Goal: Task Accomplishment & Management: Complete application form

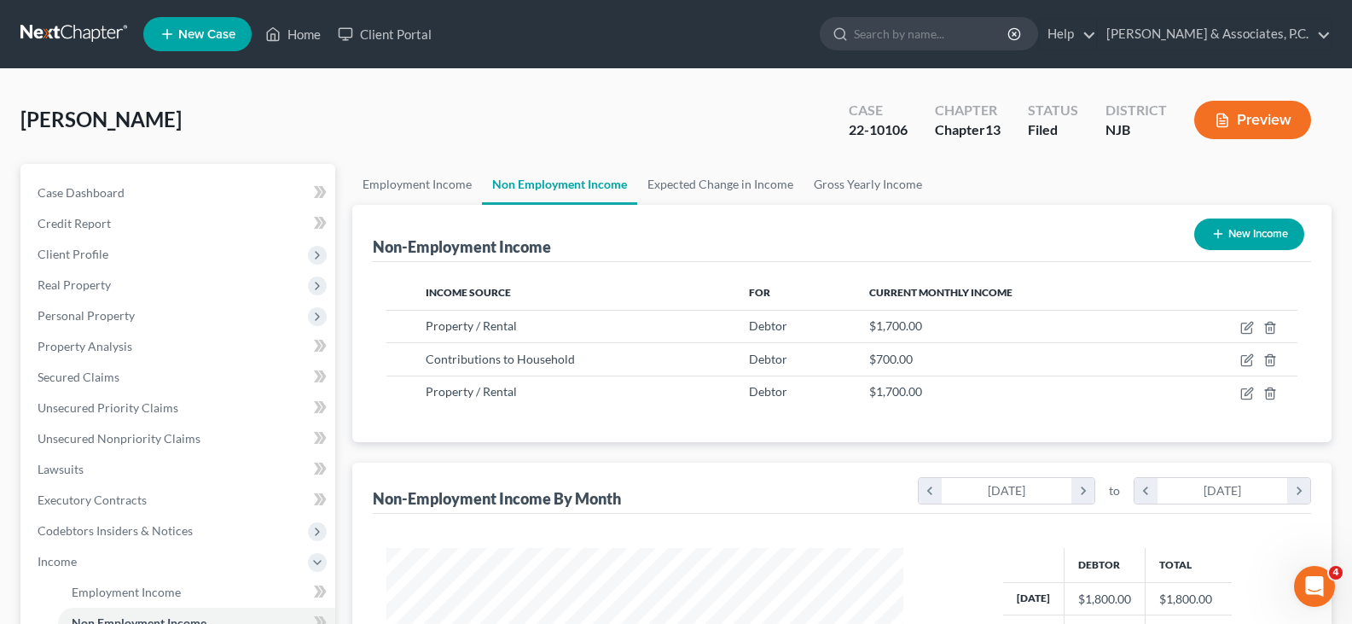
scroll to position [306, 551]
click at [311, 32] on link "Home" at bounding box center [293, 34] width 73 height 31
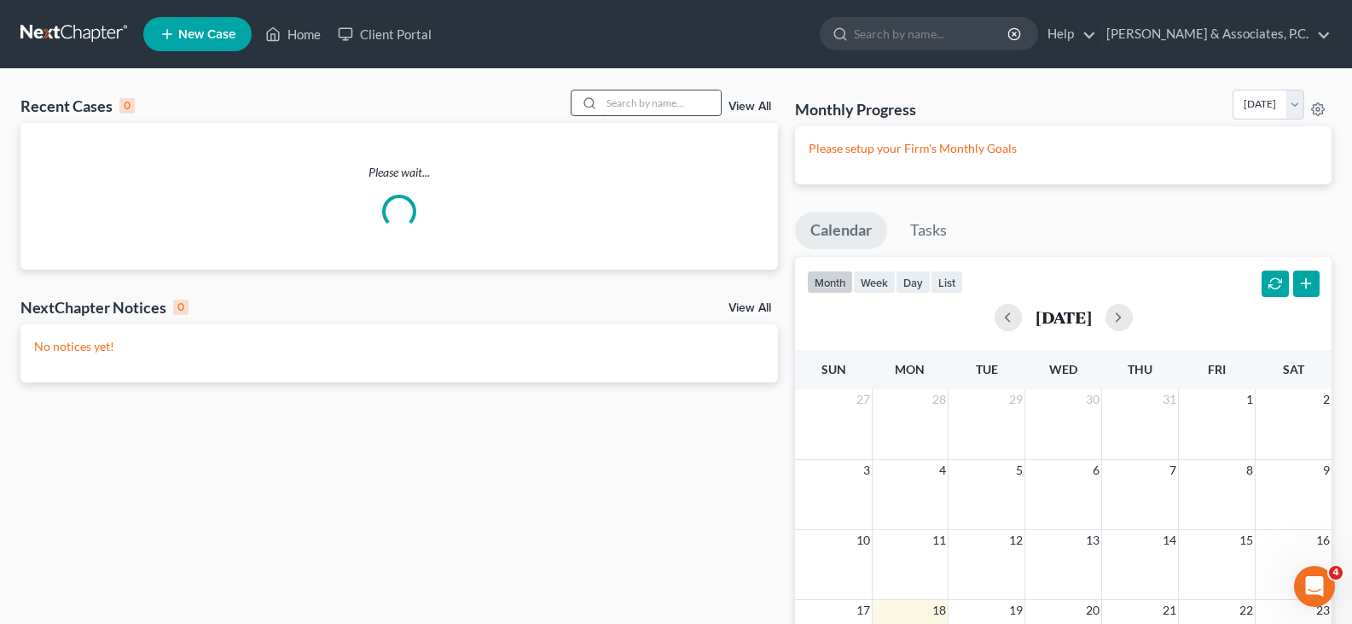
click at [653, 113] on input "search" at bounding box center [661, 102] width 119 height 25
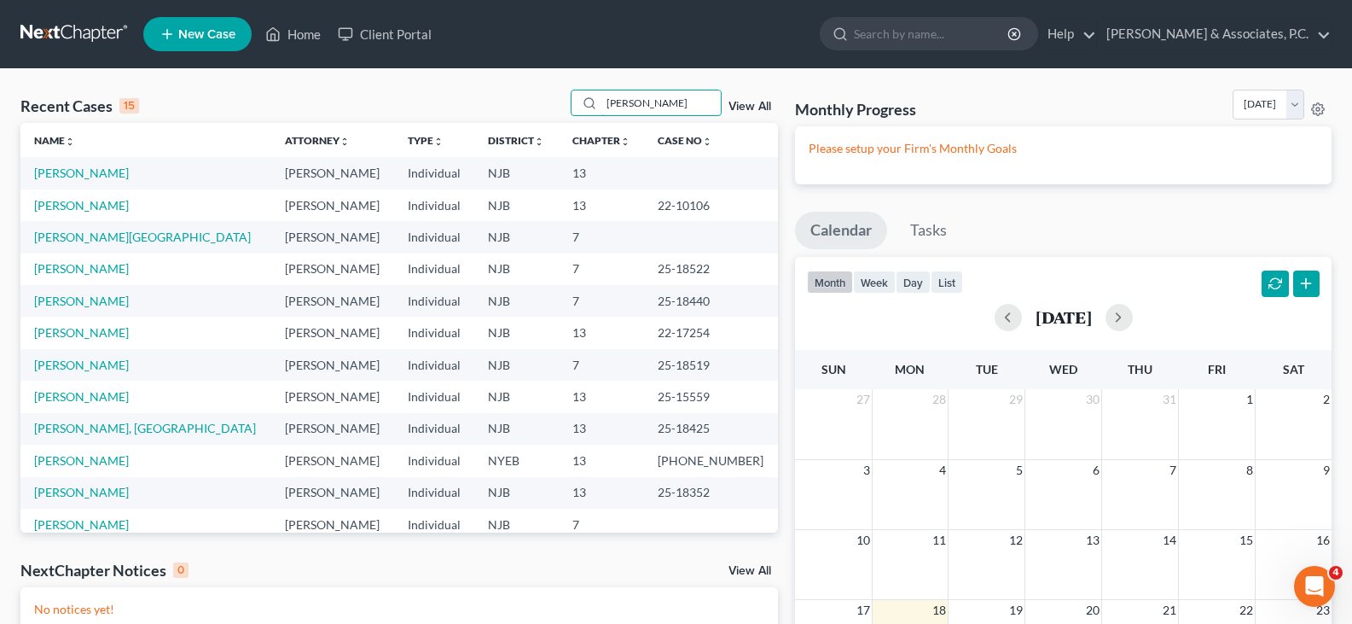
type input "[PERSON_NAME]"
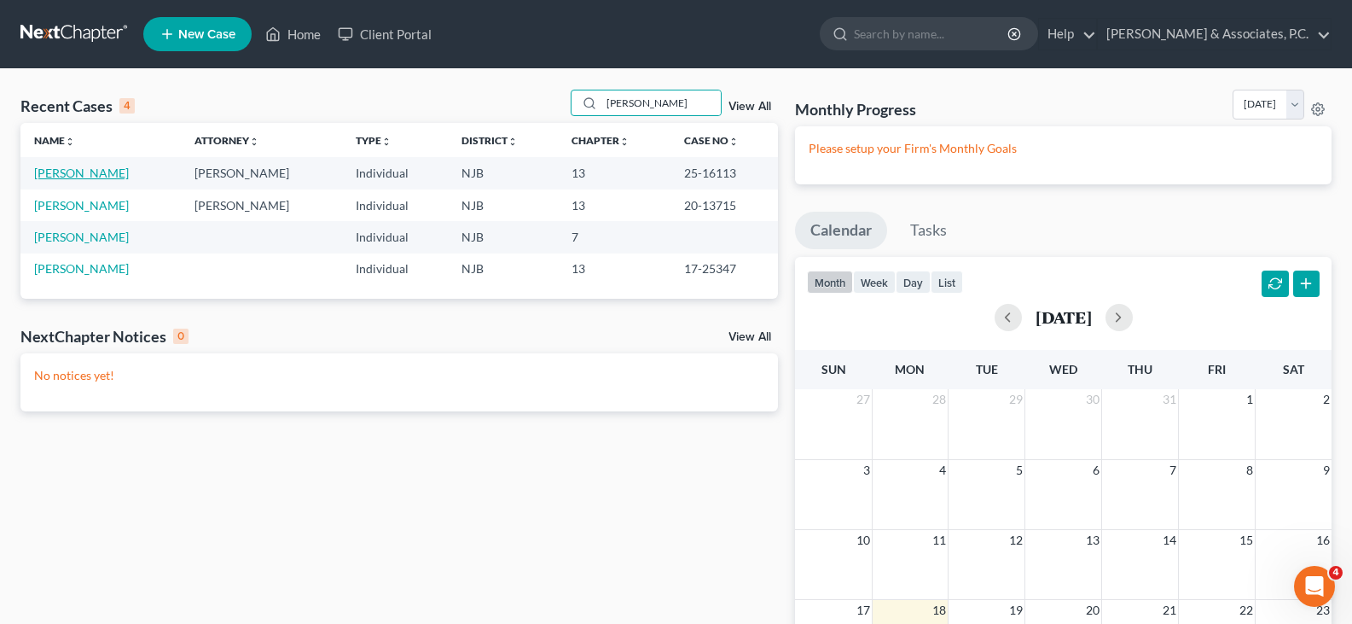
click at [73, 169] on link "[PERSON_NAME]" at bounding box center [81, 173] width 95 height 15
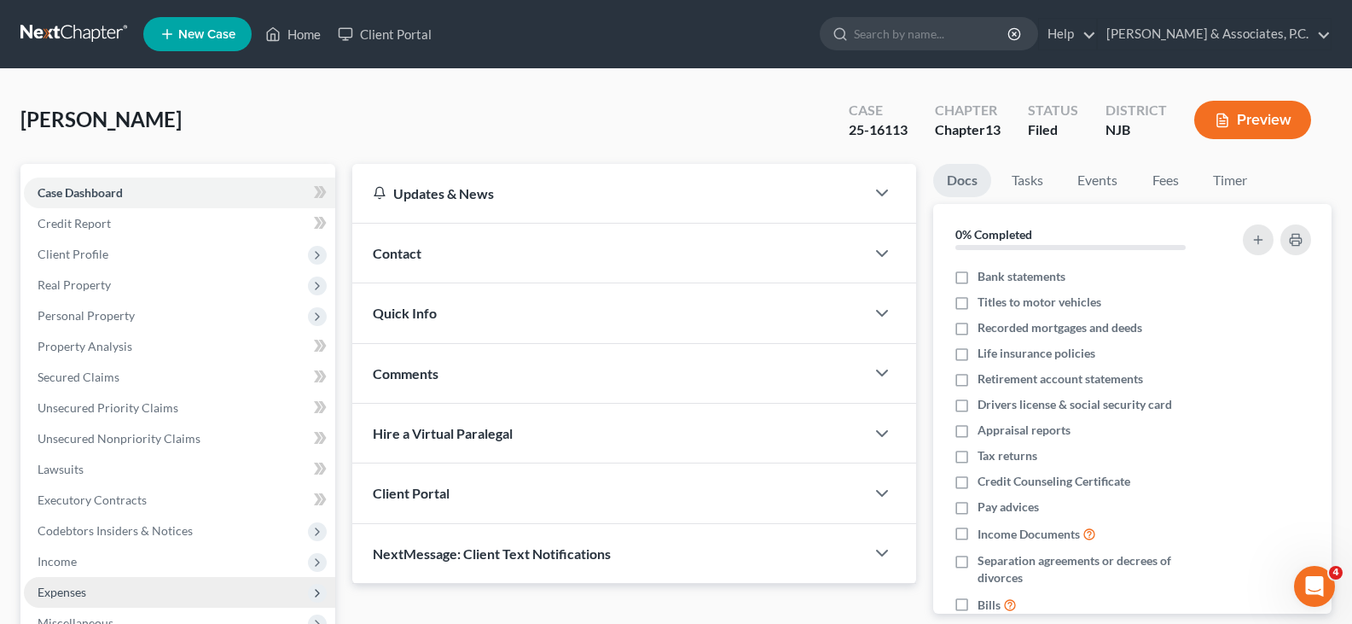
click at [67, 593] on span "Expenses" at bounding box center [62, 591] width 49 height 15
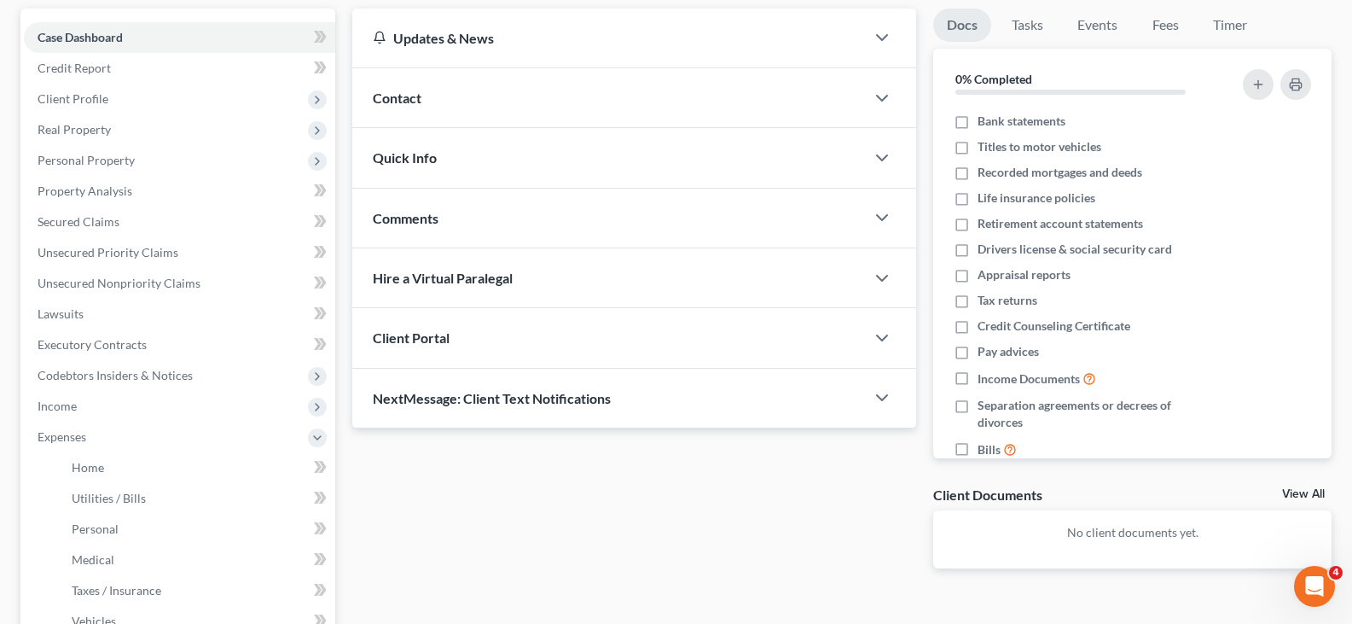
scroll to position [341, 0]
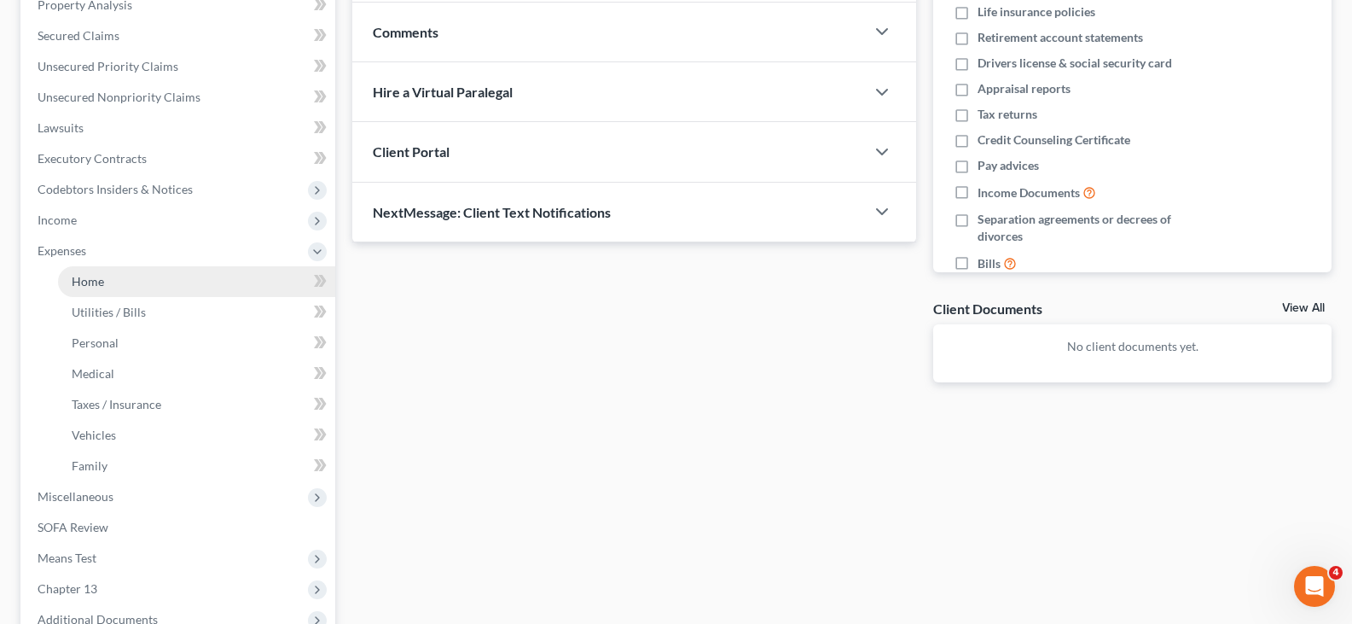
click at [90, 286] on span "Home" at bounding box center [88, 281] width 32 height 15
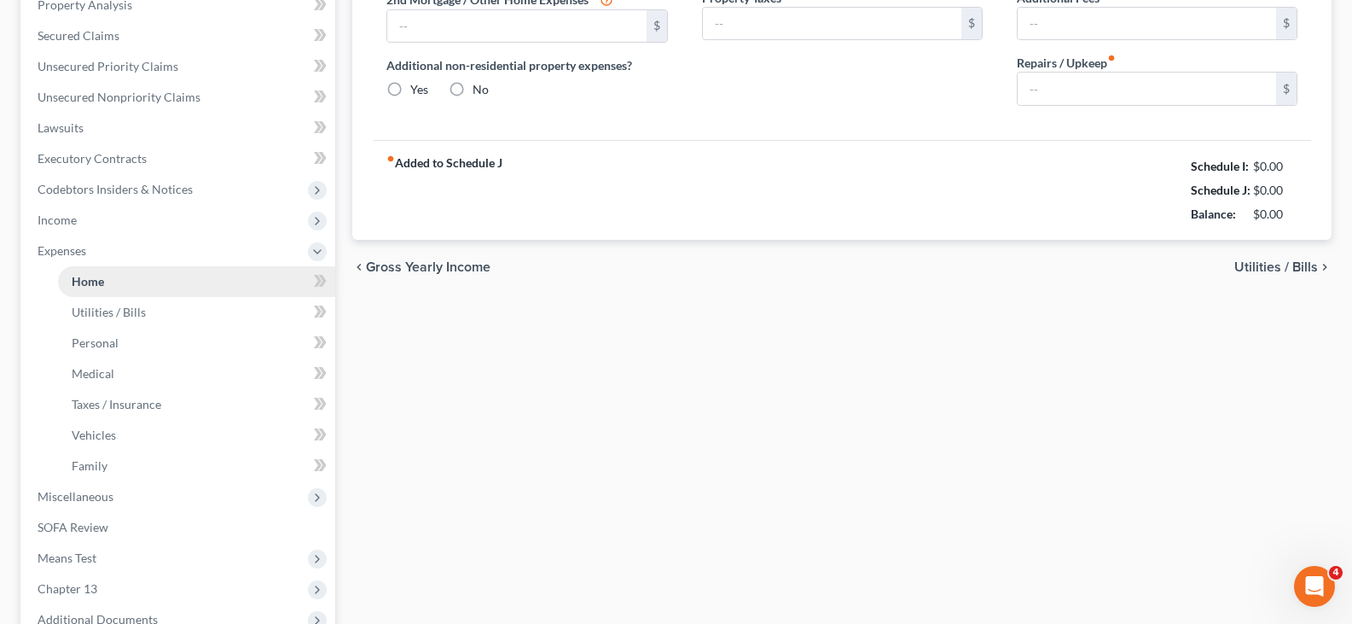
type input "2,780.00"
type input "0.00"
radio input "true"
type input "0.00"
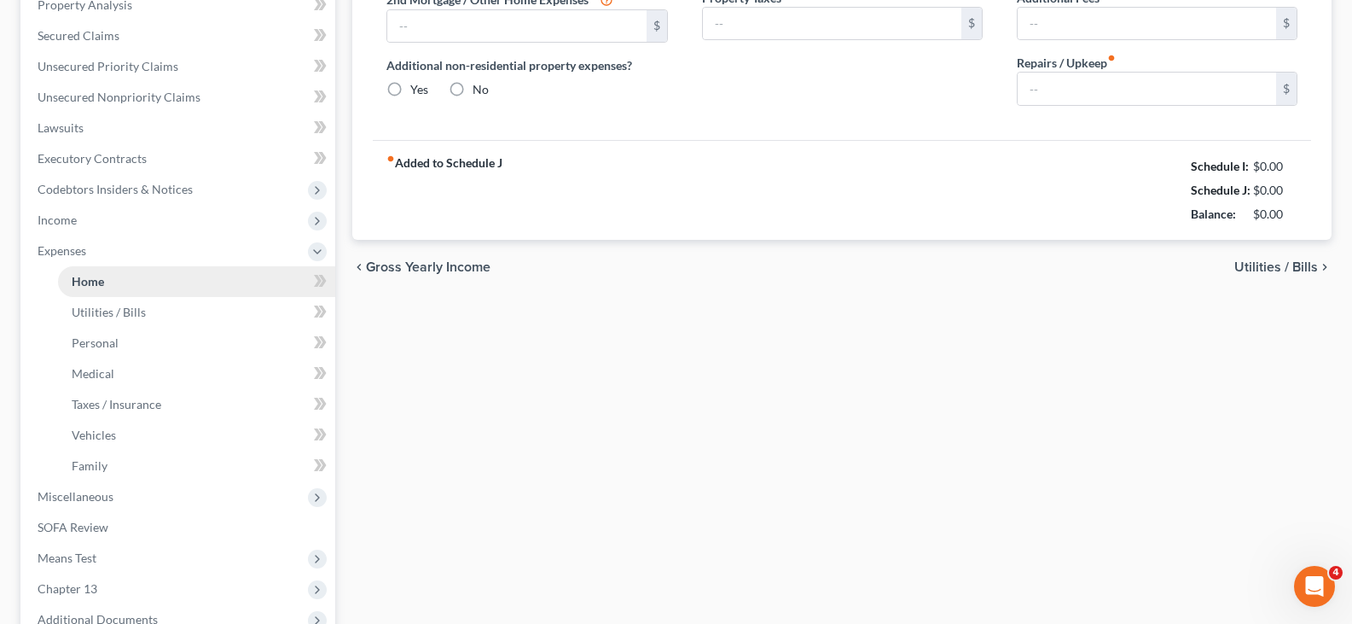
type input "0.00"
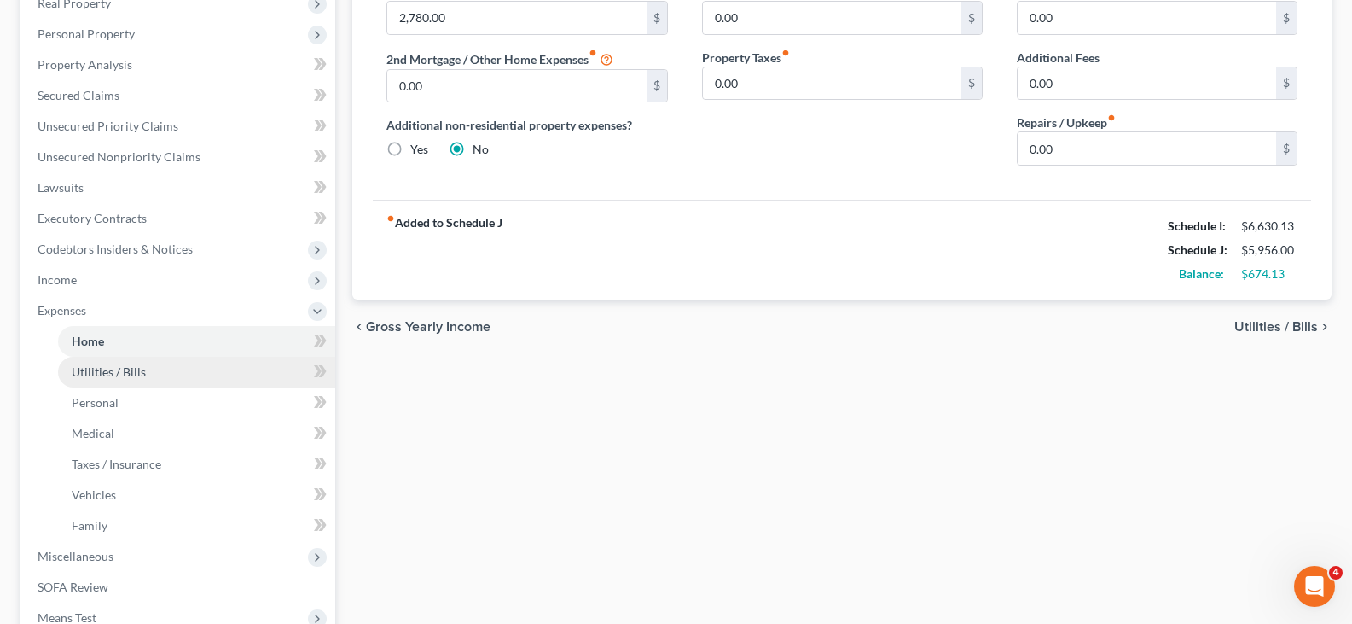
scroll to position [341, 0]
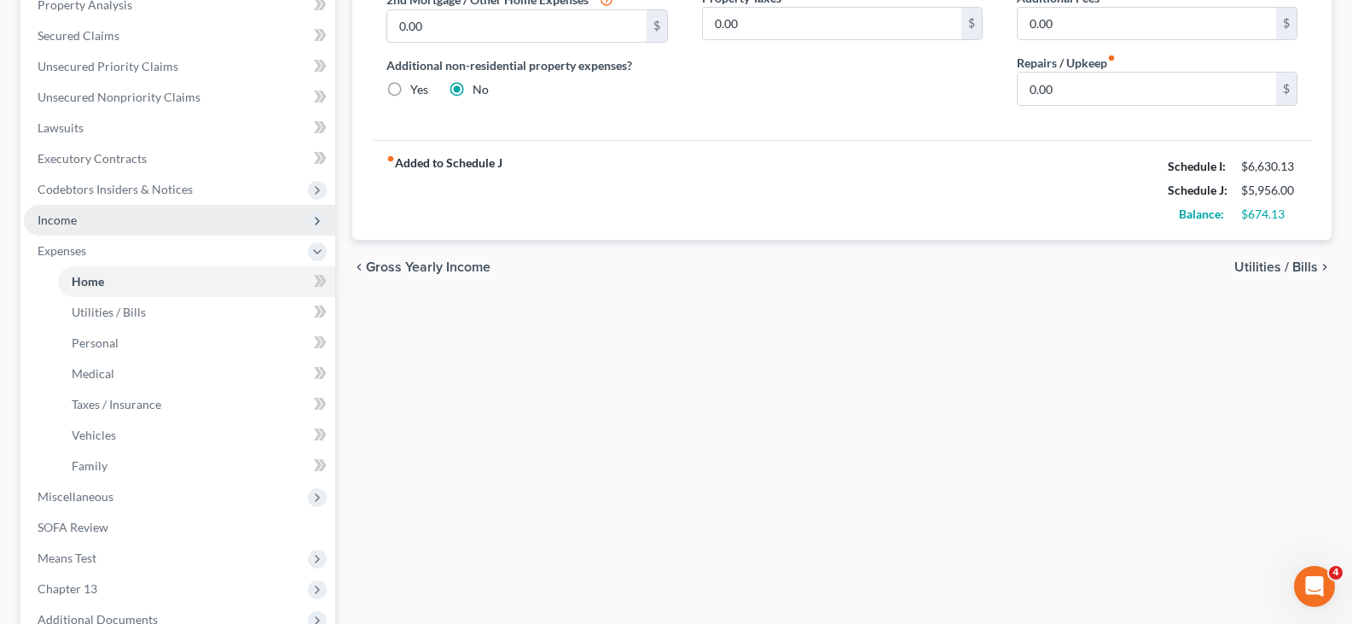
click at [74, 218] on span "Income" at bounding box center [57, 219] width 39 height 15
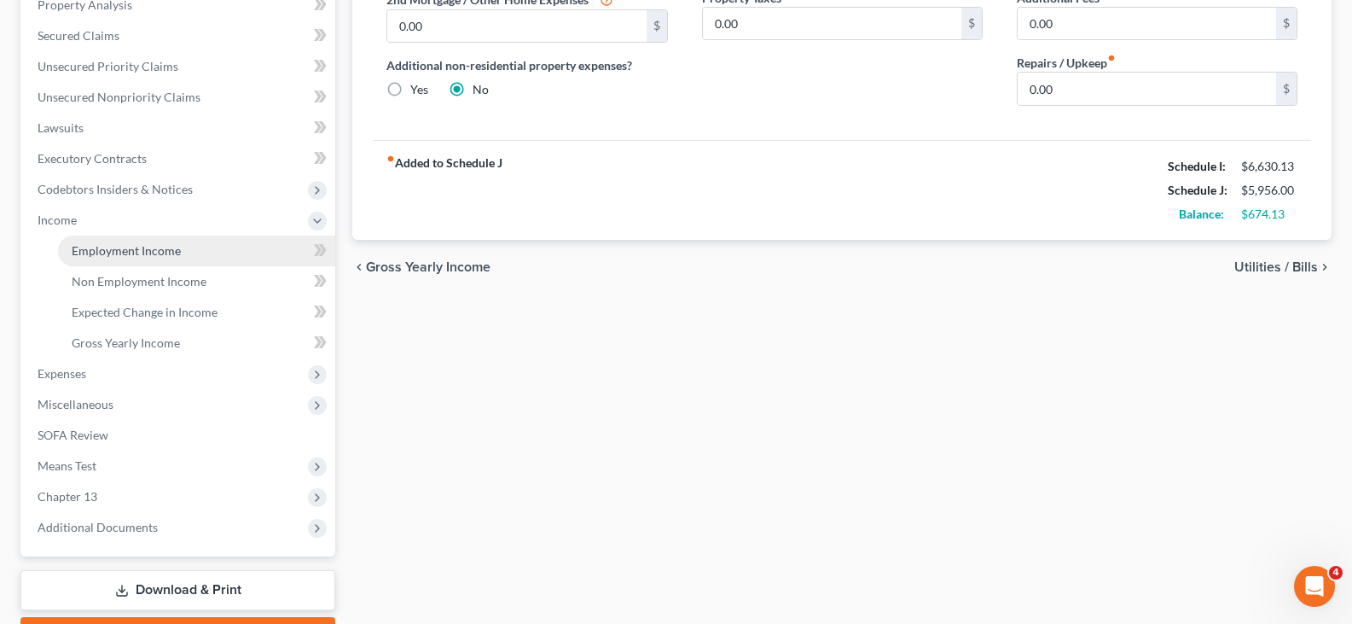
click at [101, 247] on span "Employment Income" at bounding box center [126, 250] width 109 height 15
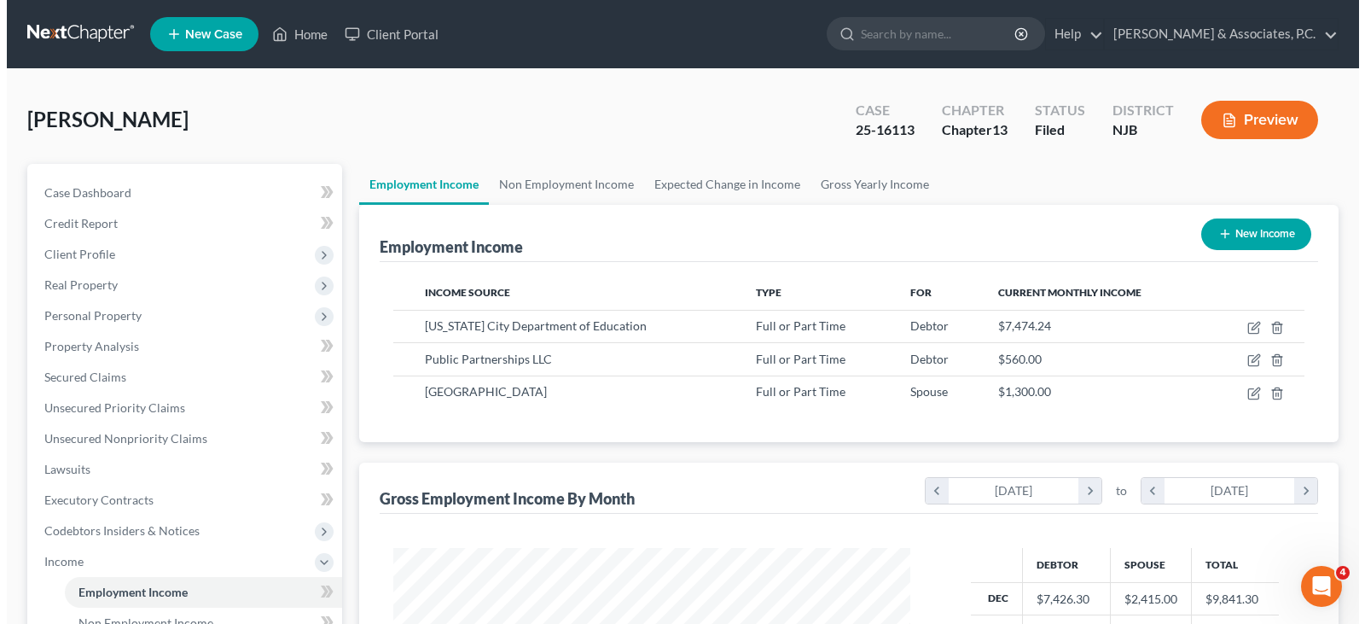
scroll to position [306, 551]
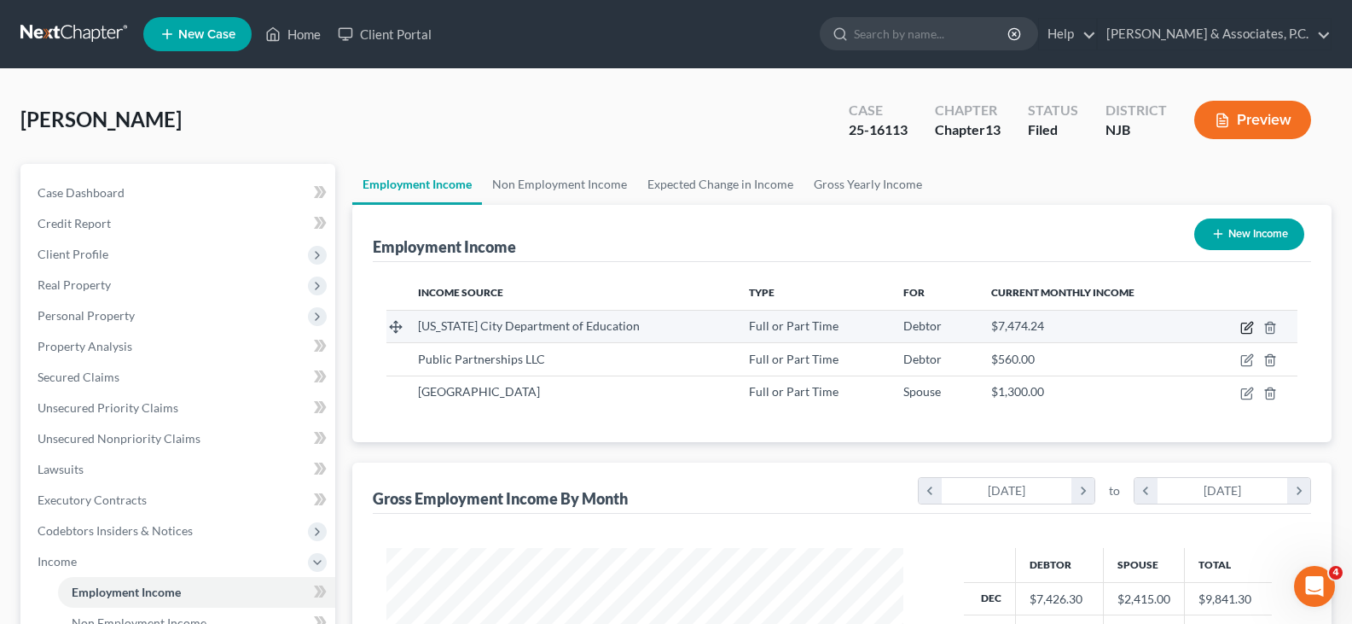
click at [1246, 322] on icon "button" at bounding box center [1248, 328] width 14 height 14
select select "0"
select select "35"
select select "2"
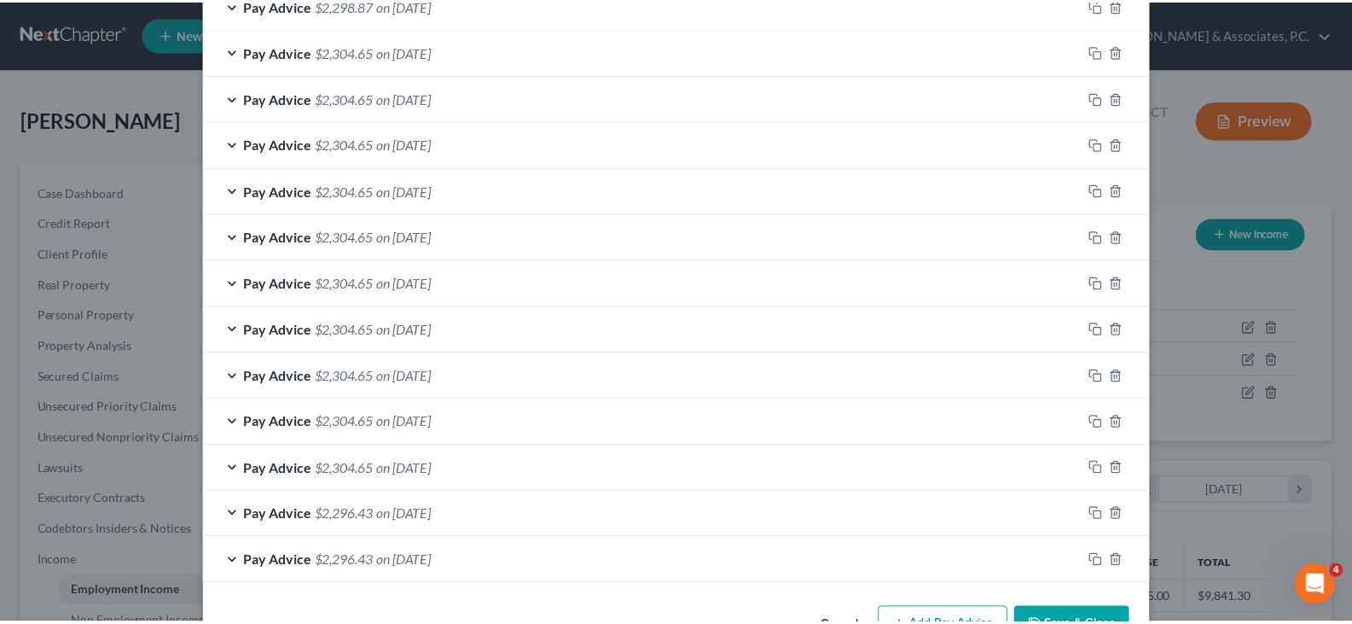
scroll to position [683, 0]
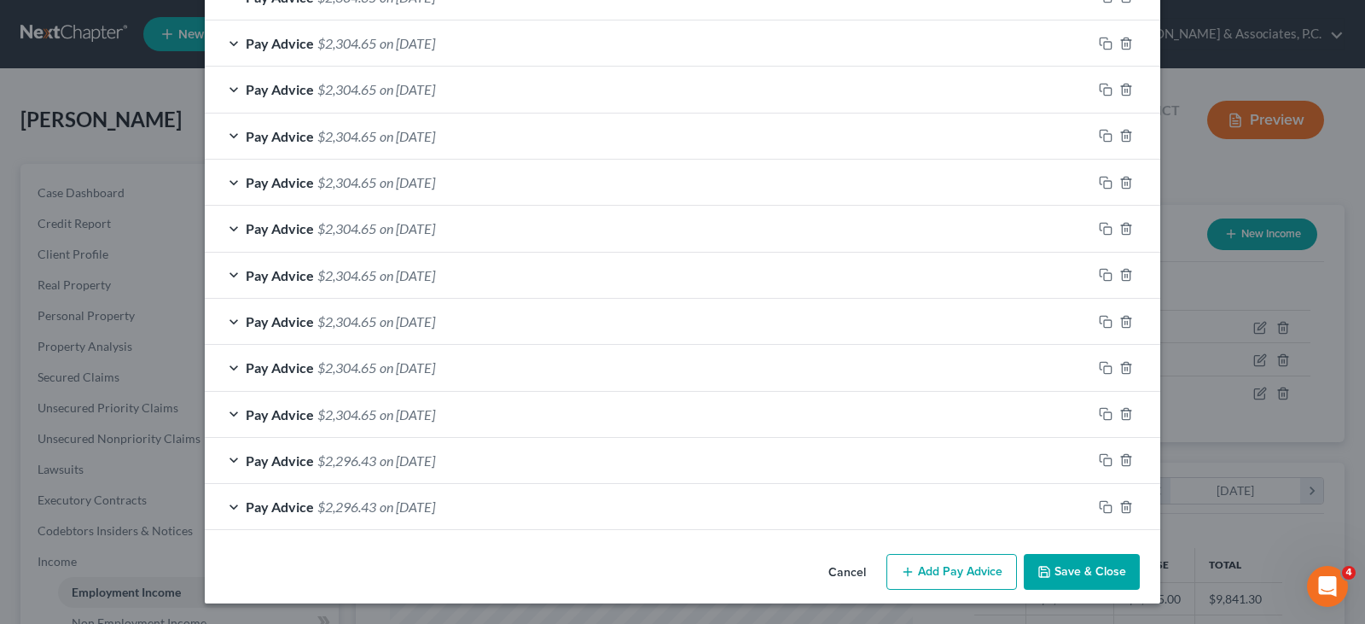
click at [1090, 566] on button "Save & Close" at bounding box center [1082, 572] width 116 height 36
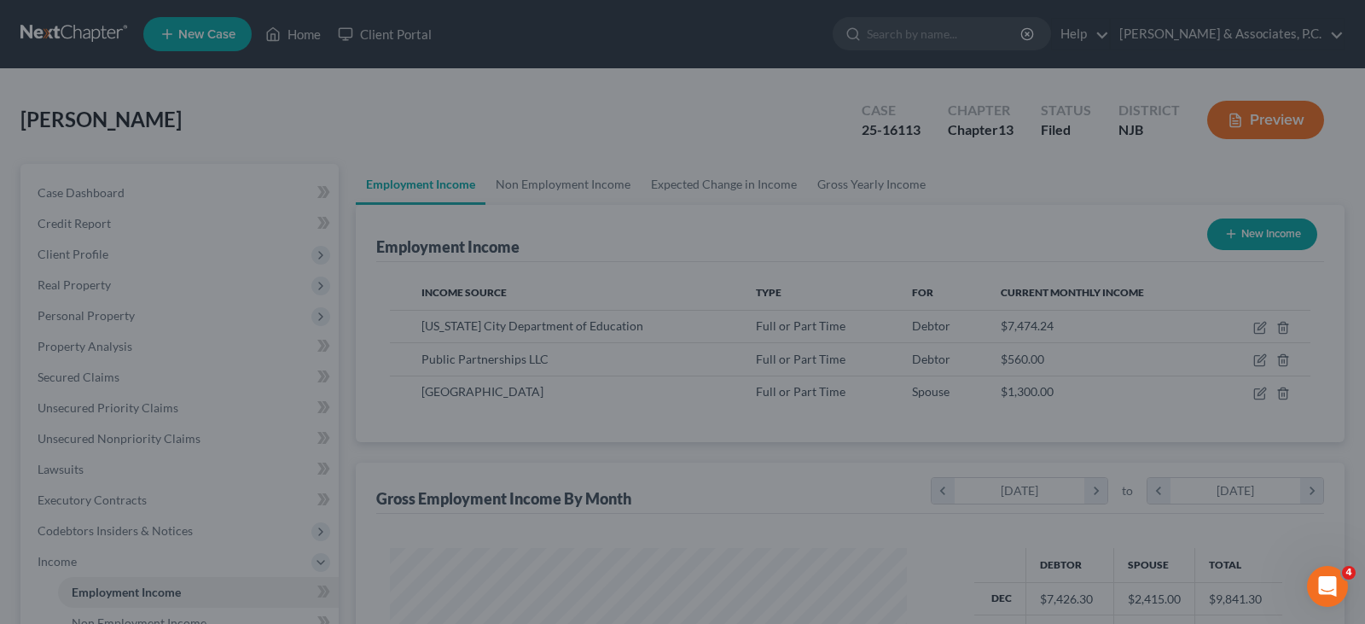
scroll to position [852959, 852714]
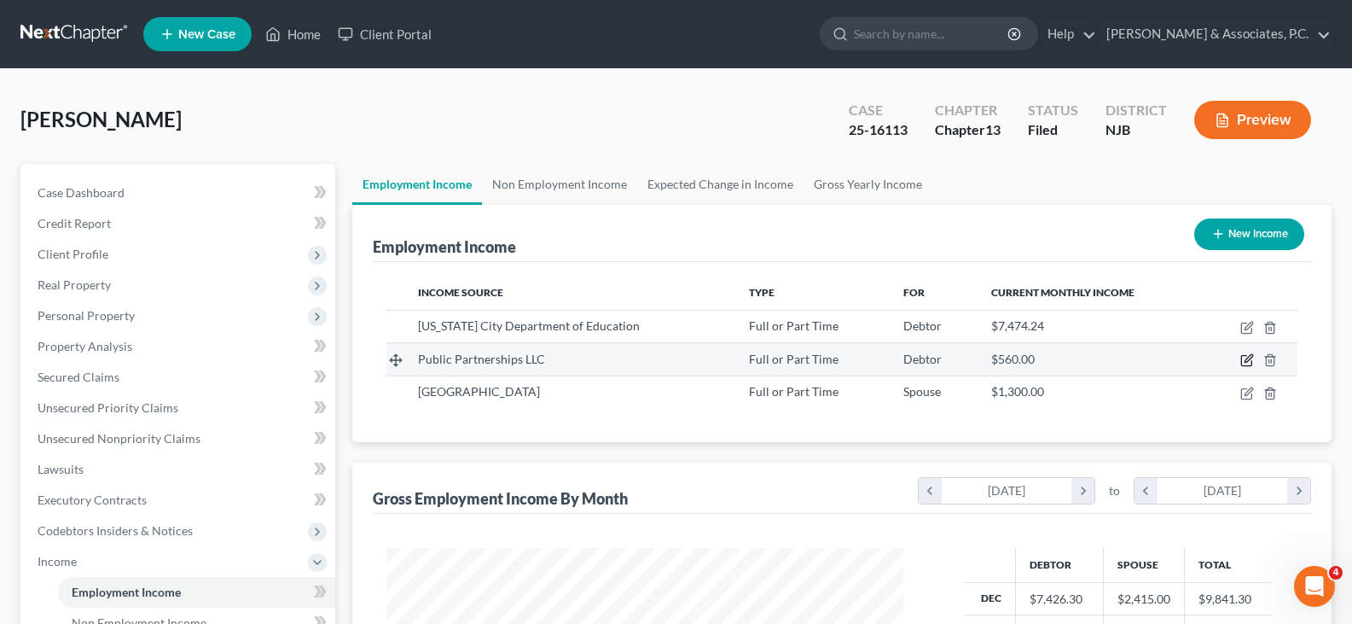
click at [1244, 359] on icon "button" at bounding box center [1248, 360] width 14 height 14
select select "0"
select select "10"
select select "0"
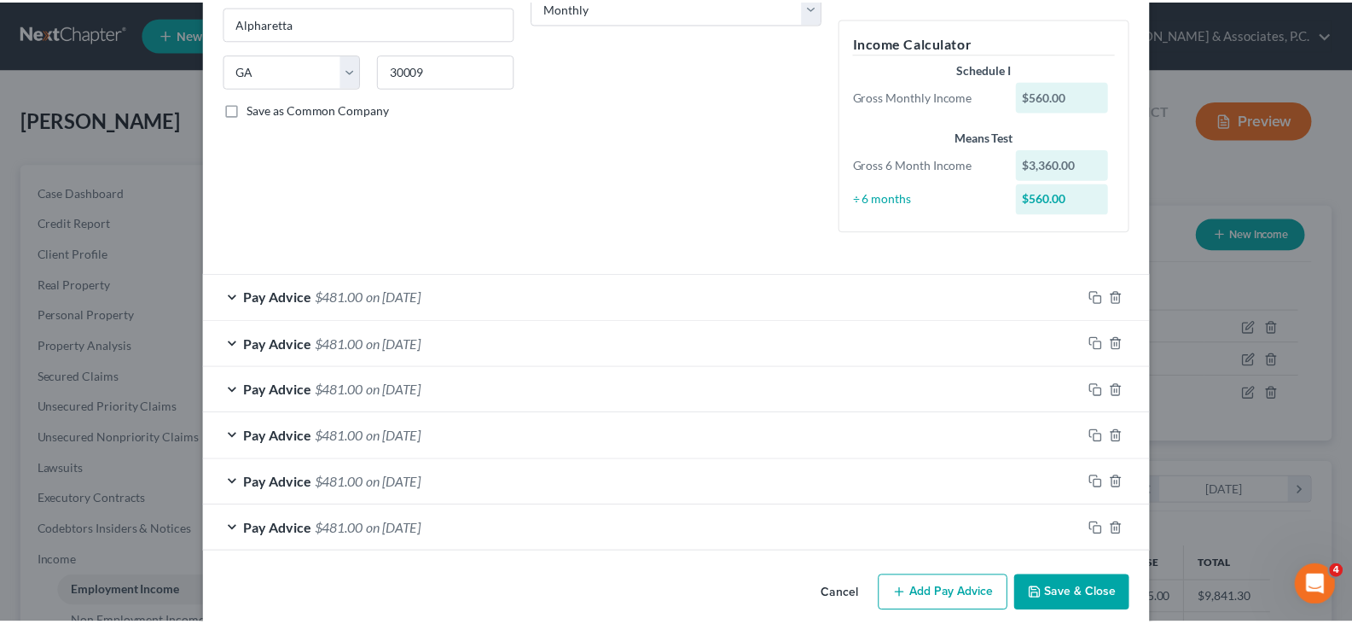
scroll to position [322, 0]
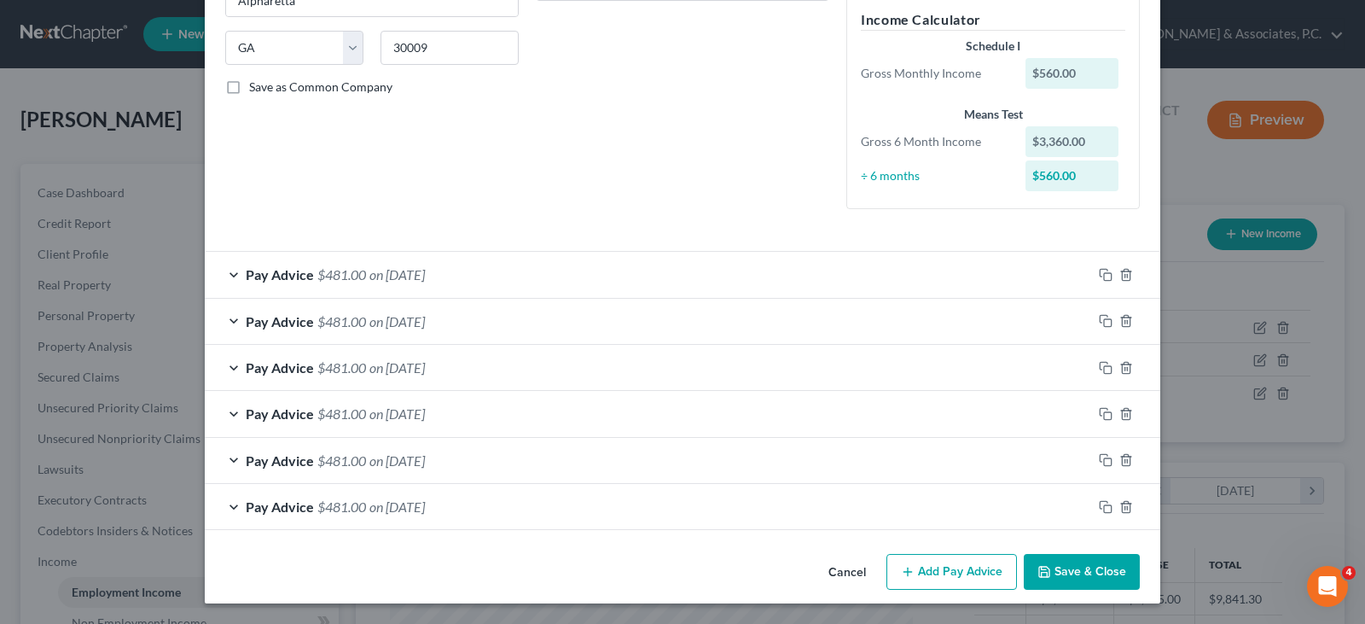
click at [1070, 574] on button "Save & Close" at bounding box center [1082, 572] width 116 height 36
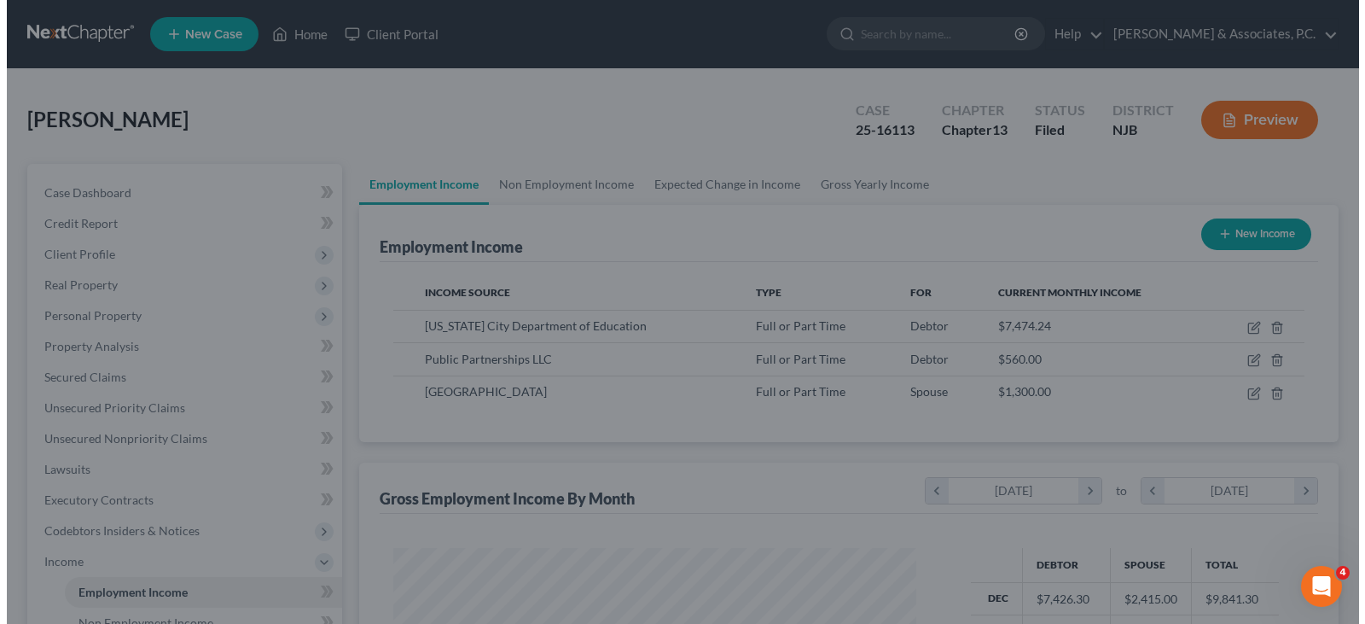
scroll to position [852959, 852714]
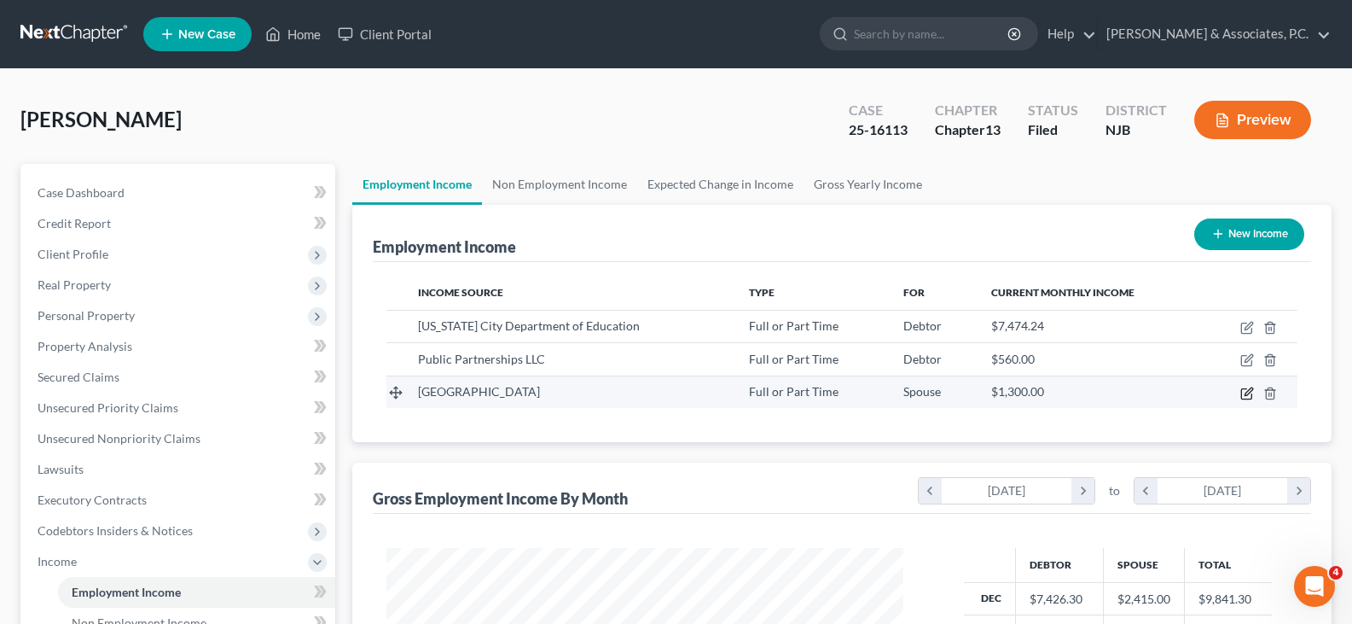
click at [1245, 388] on icon "button" at bounding box center [1247, 393] width 10 height 10
select select "0"
select select "33"
select select "2"
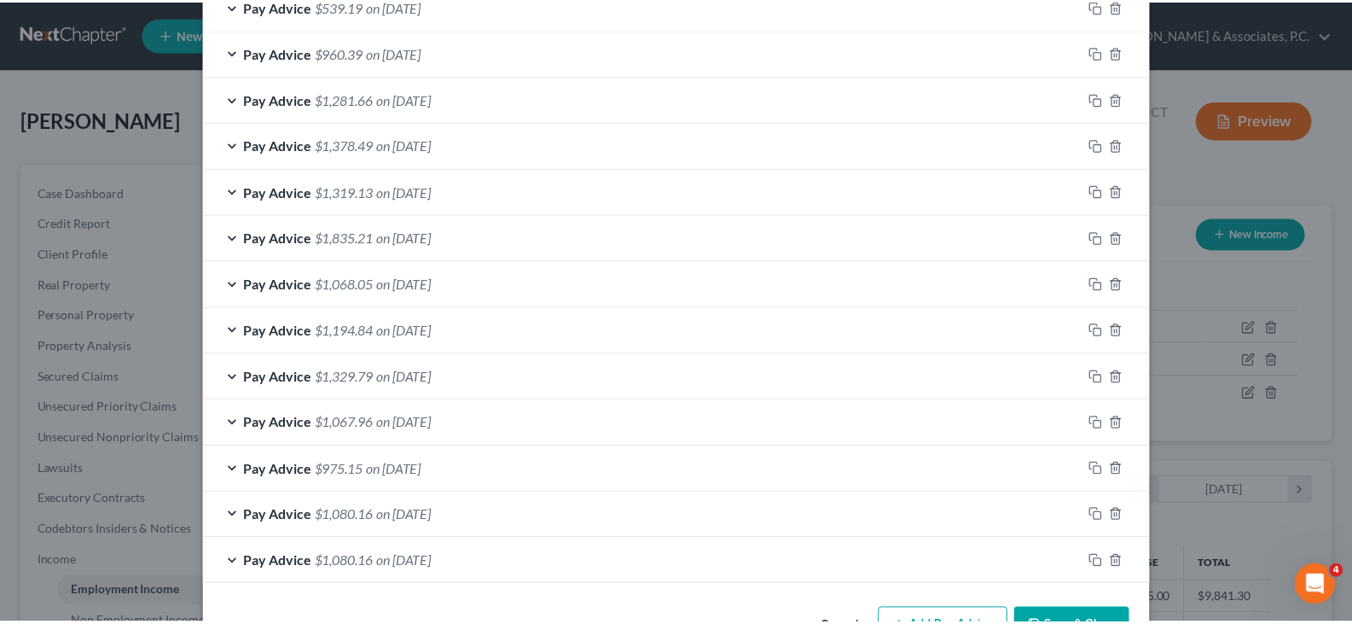
scroll to position [683, 0]
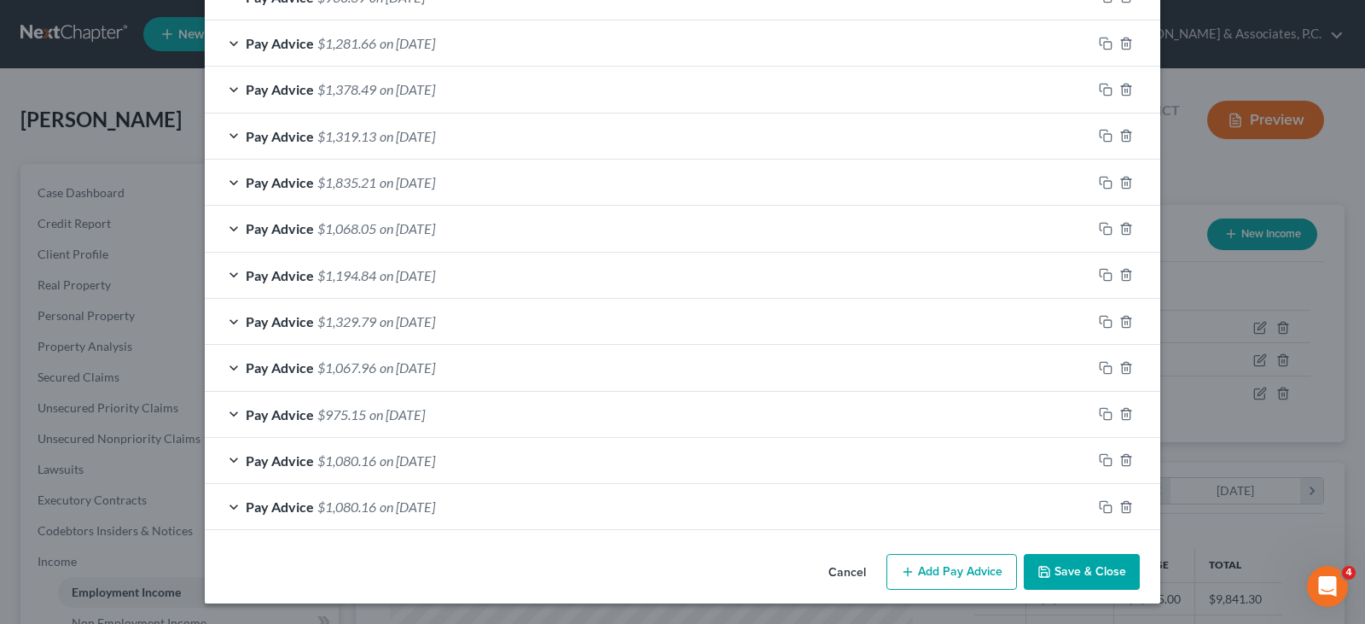
click at [1067, 575] on button "Save & Close" at bounding box center [1082, 572] width 116 height 36
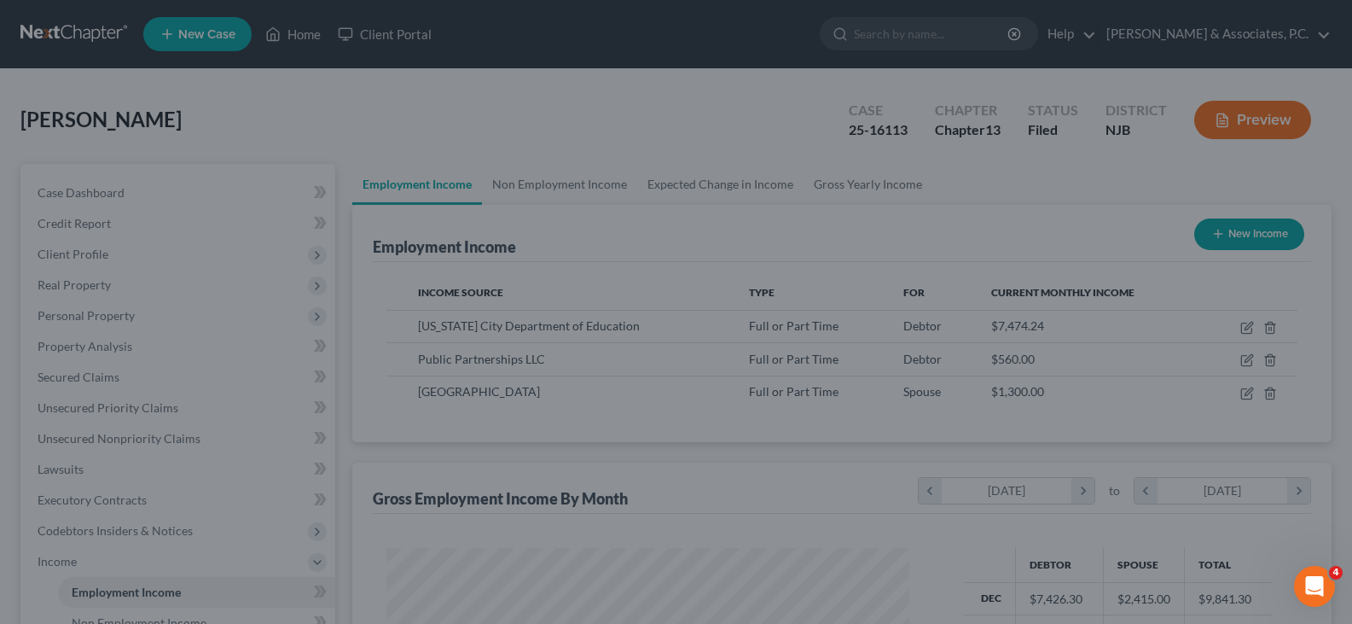
scroll to position [852959, 852714]
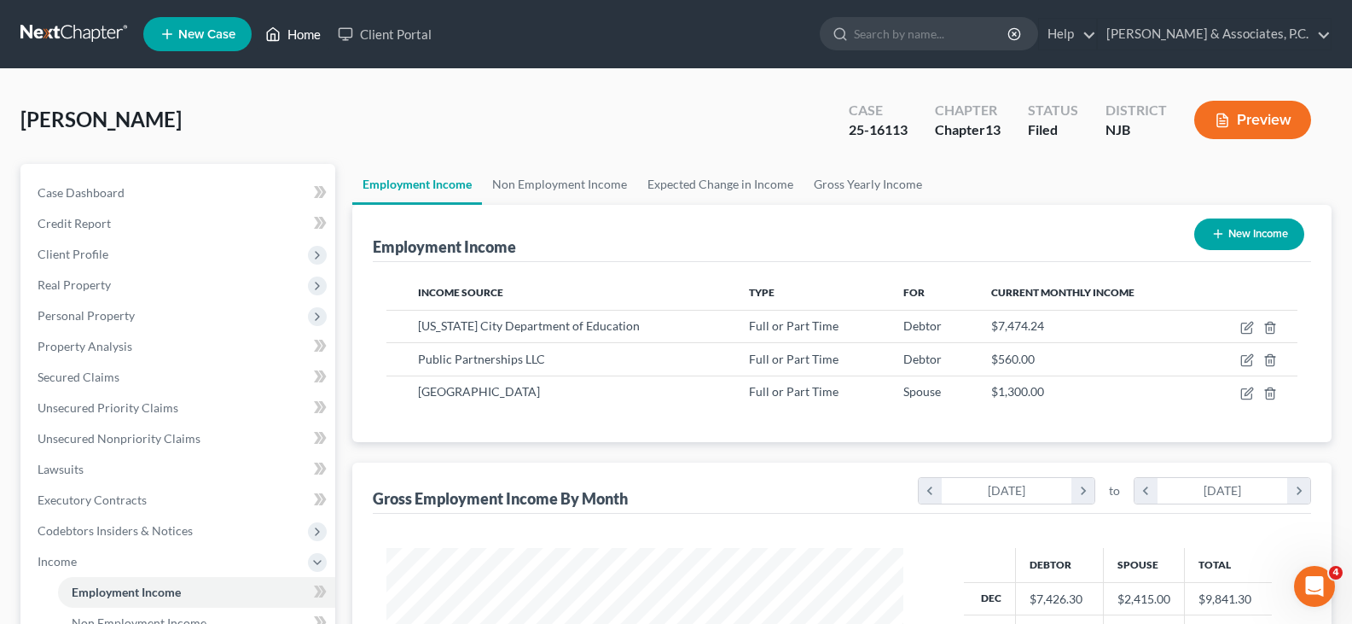
click at [321, 24] on link "Home" at bounding box center [293, 34] width 73 height 31
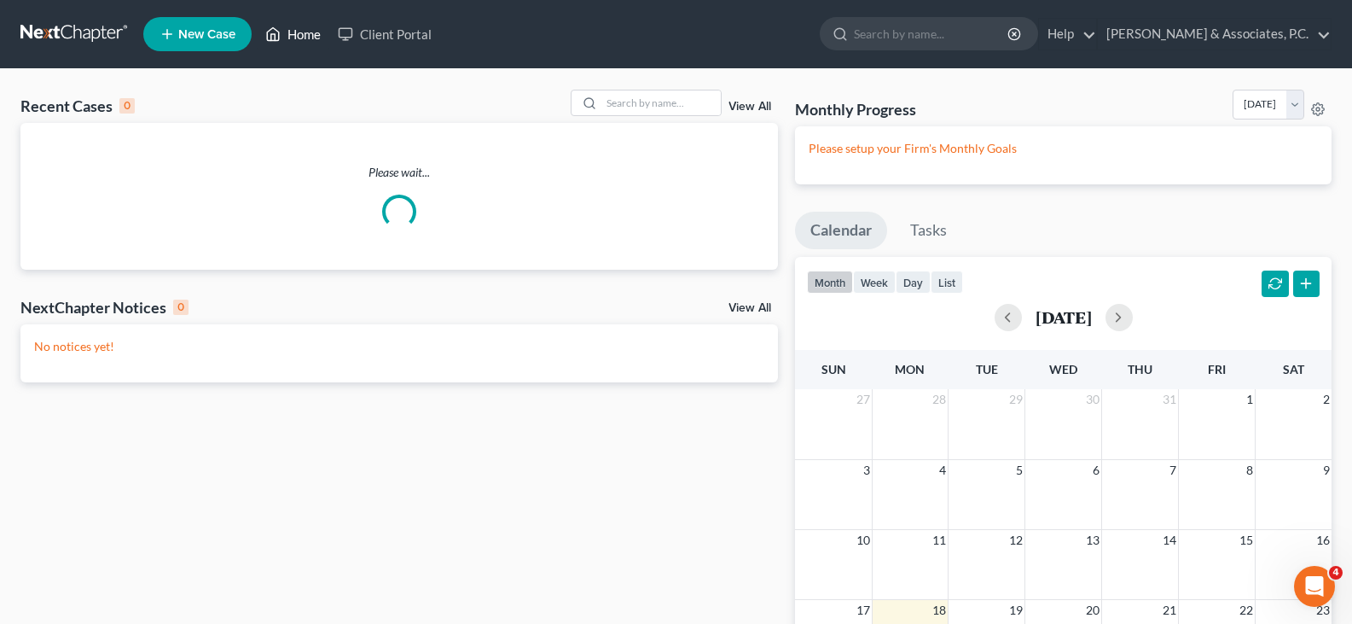
click at [289, 40] on link "Home" at bounding box center [293, 34] width 73 height 31
click at [620, 112] on input "search" at bounding box center [661, 102] width 119 height 25
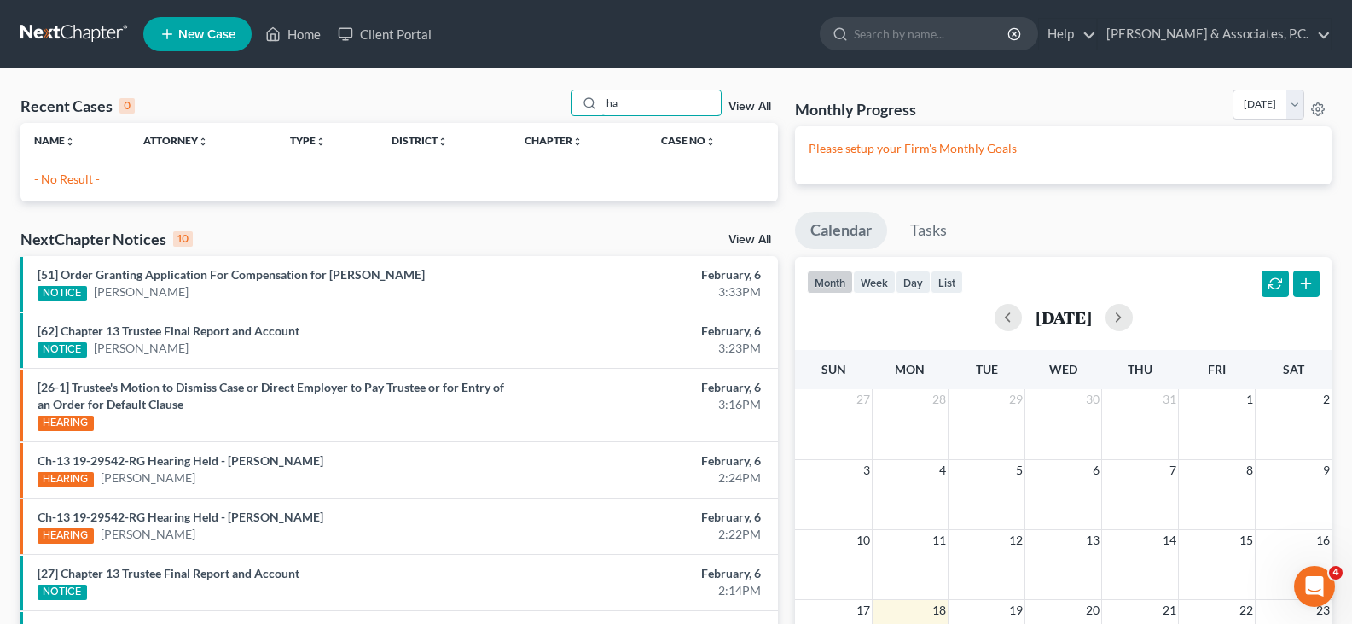
type input "h"
type input "[PERSON_NAME]"
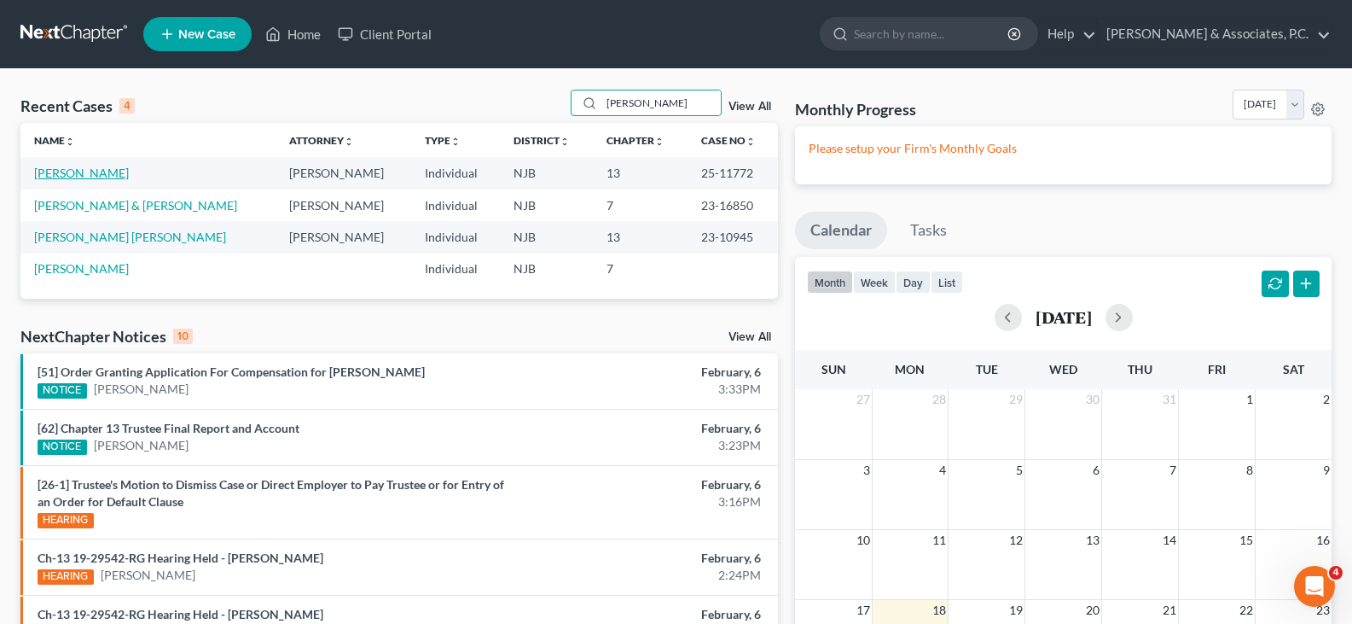
click at [119, 174] on link "[PERSON_NAME]" at bounding box center [81, 173] width 95 height 15
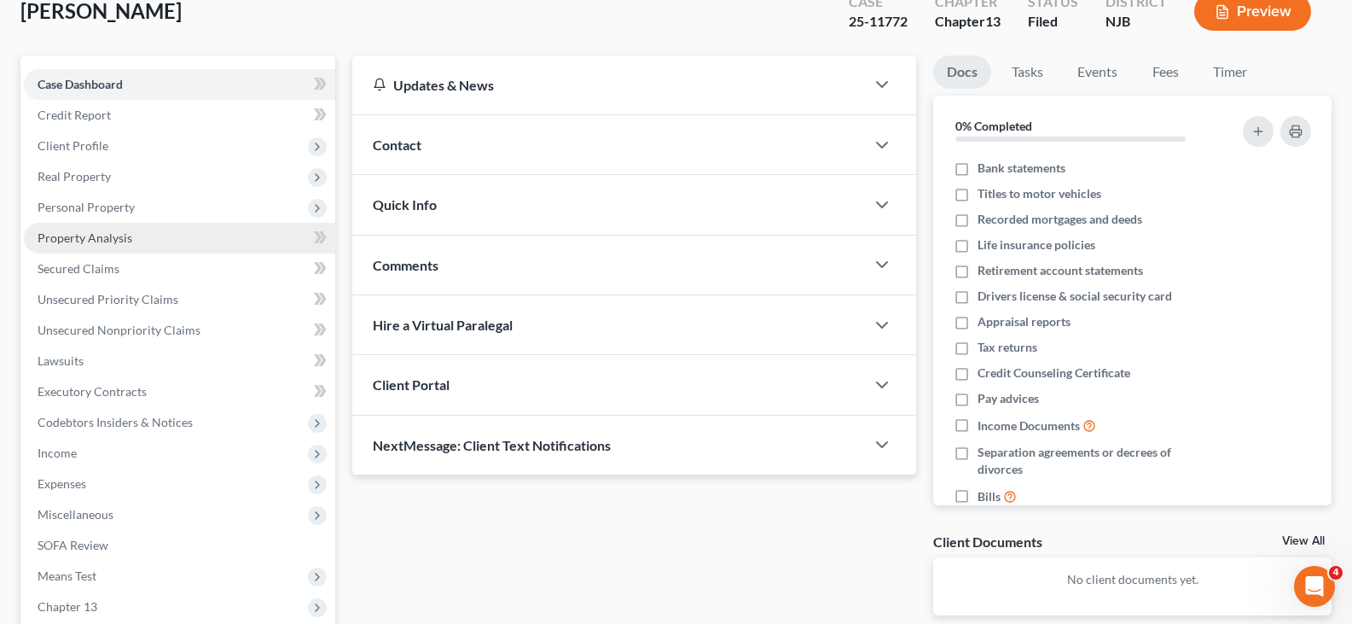
scroll to position [256, 0]
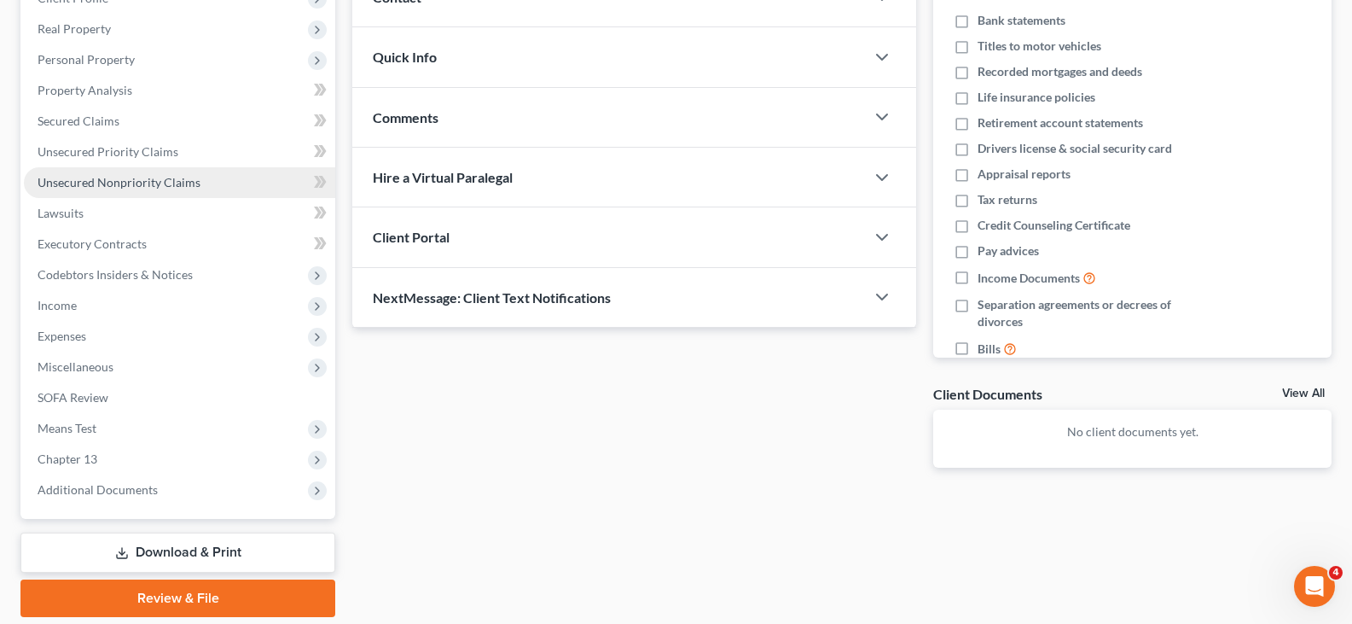
click at [117, 185] on span "Unsecured Nonpriority Claims" at bounding box center [119, 182] width 163 height 15
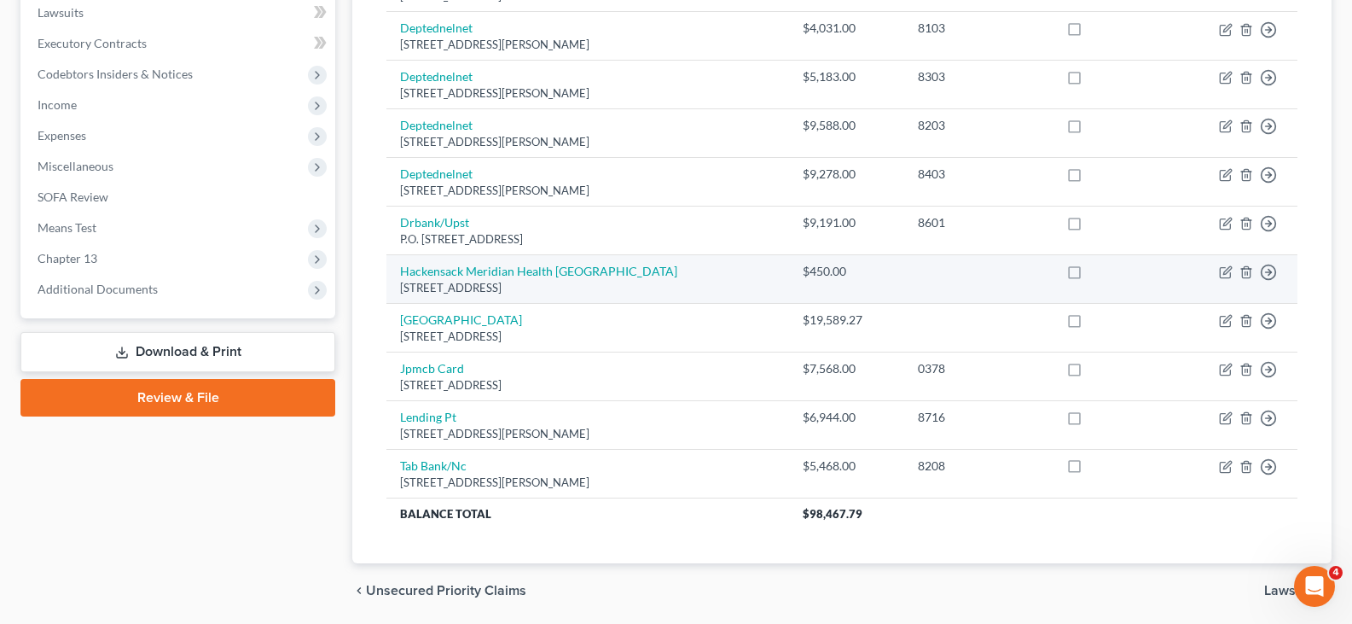
scroll to position [512, 0]
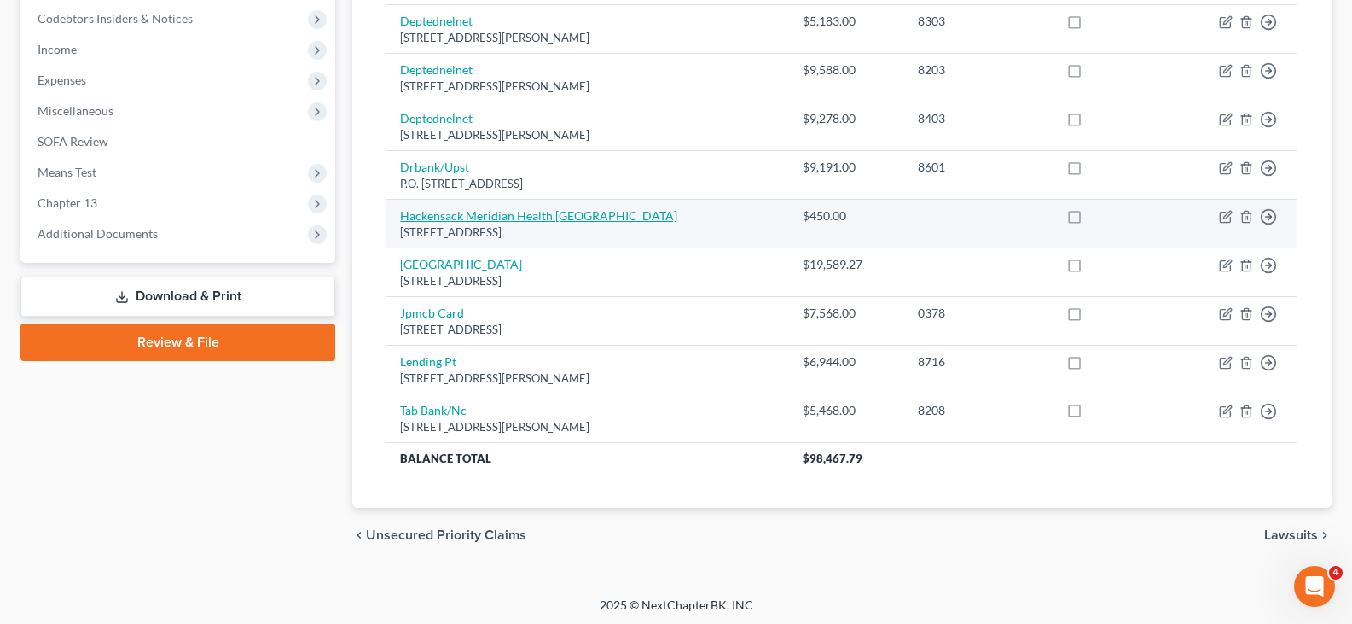
click at [435, 219] on link "Hackensack Meridian Health [GEOGRAPHIC_DATA]" at bounding box center [538, 215] width 277 height 15
select select "33"
select select "9"
select select "0"
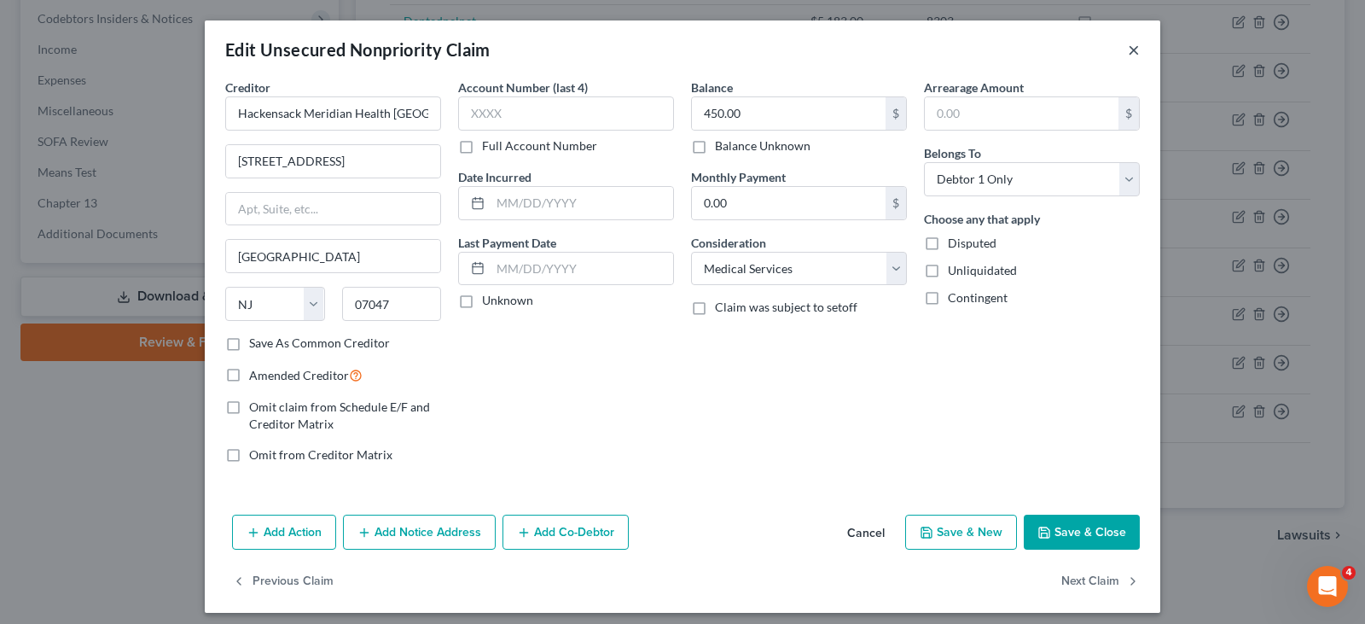
click at [1130, 45] on button "×" at bounding box center [1134, 49] width 12 height 20
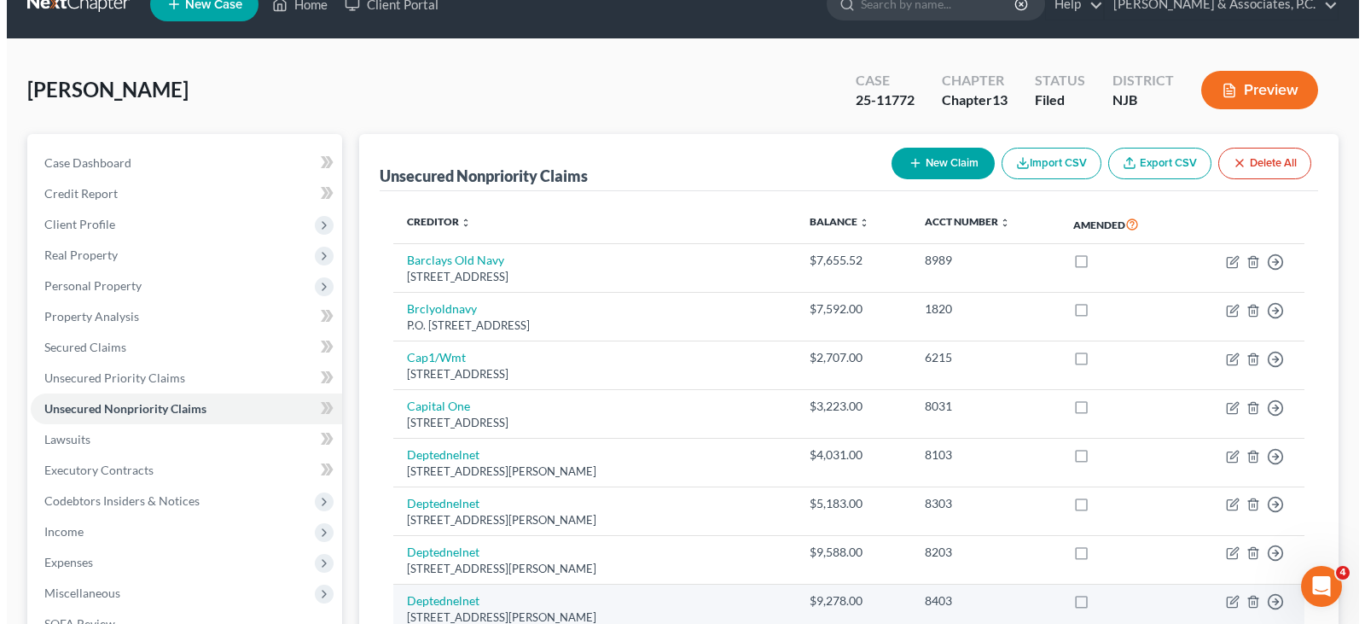
scroll to position [0, 0]
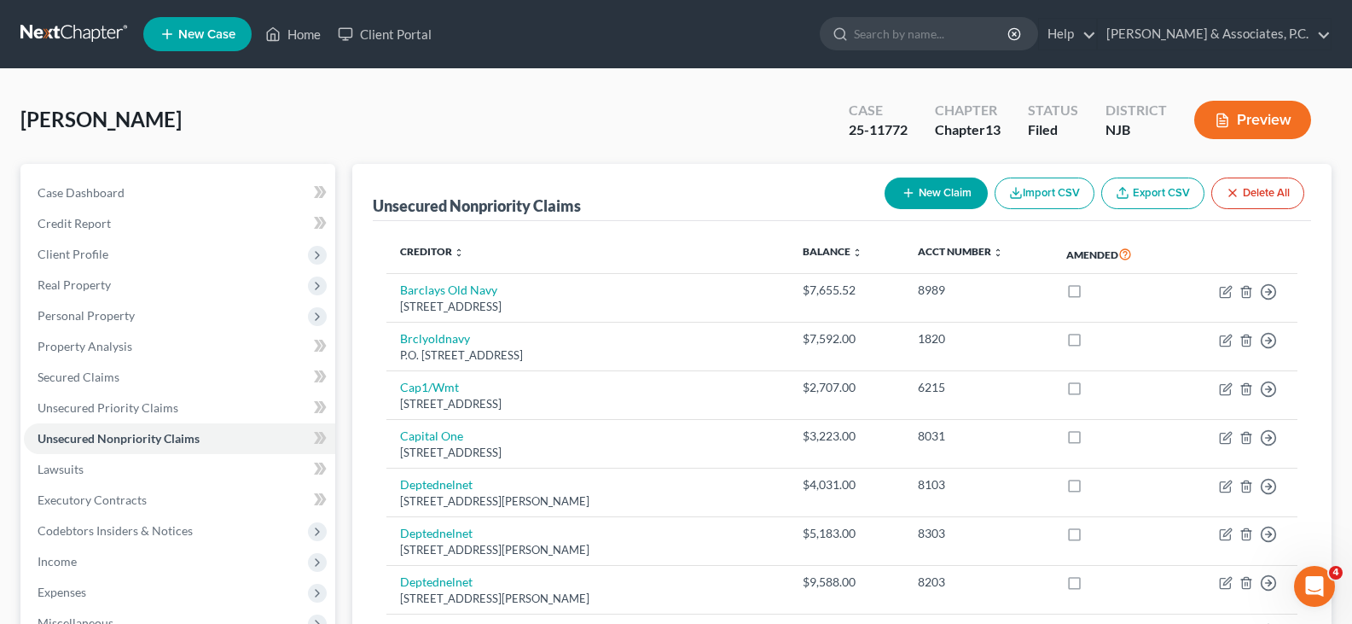
click at [938, 187] on button "New Claim" at bounding box center [936, 193] width 103 height 32
select select "0"
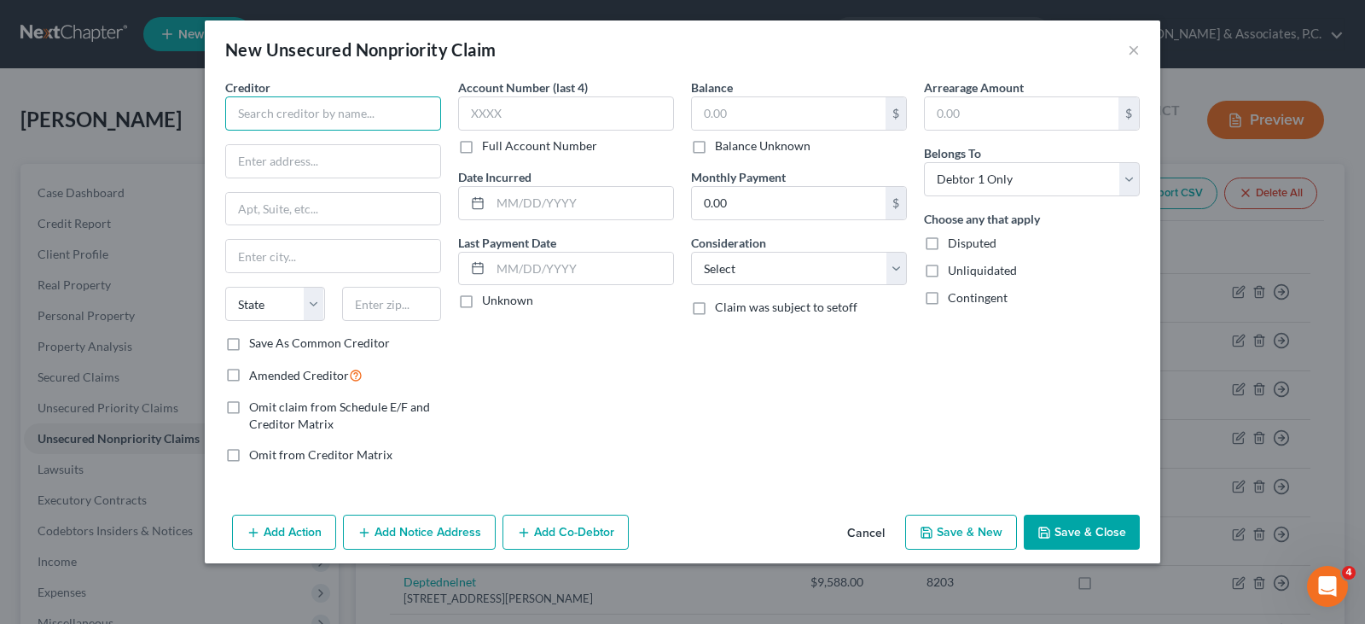
click at [381, 119] on input "text" at bounding box center [333, 113] width 216 height 34
type input "Hackensack Meridian Medical Group"
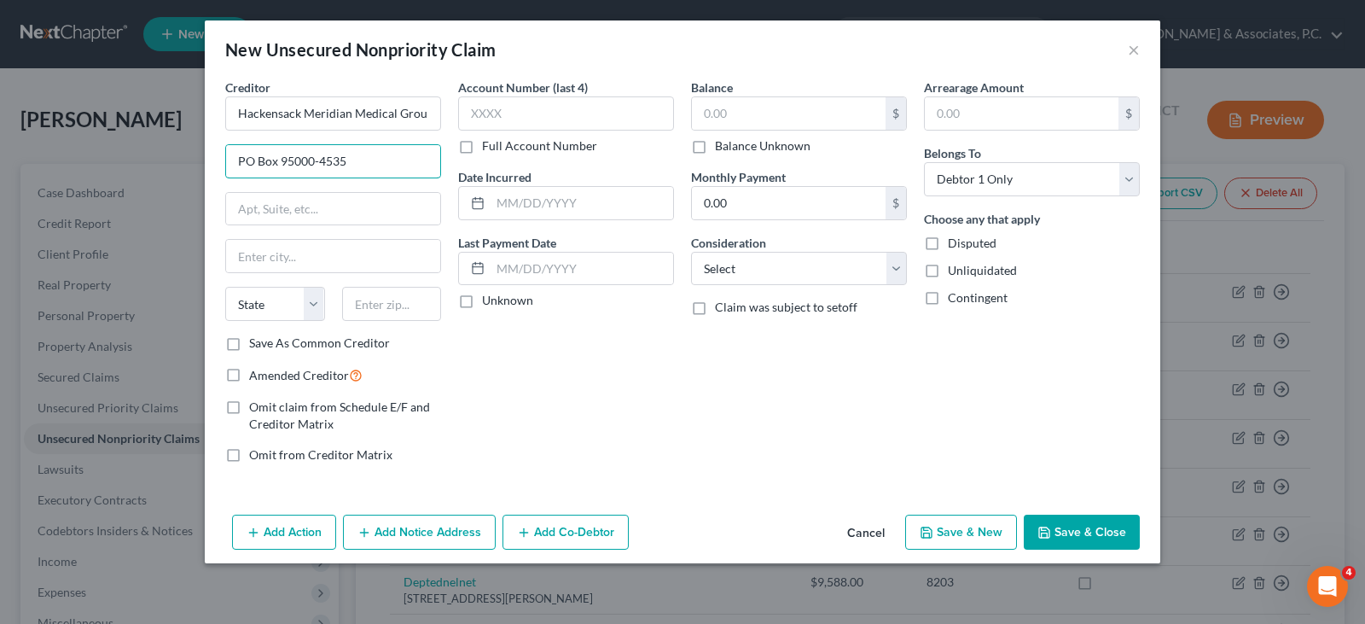
type input "PO Box 95000-4535"
click at [381, 308] on input "text" at bounding box center [392, 304] width 100 height 34
type input "Pholadelphia"
click at [362, 246] on input "text" at bounding box center [333, 256] width 214 height 32
type input "[GEOGRAPHIC_DATA]"
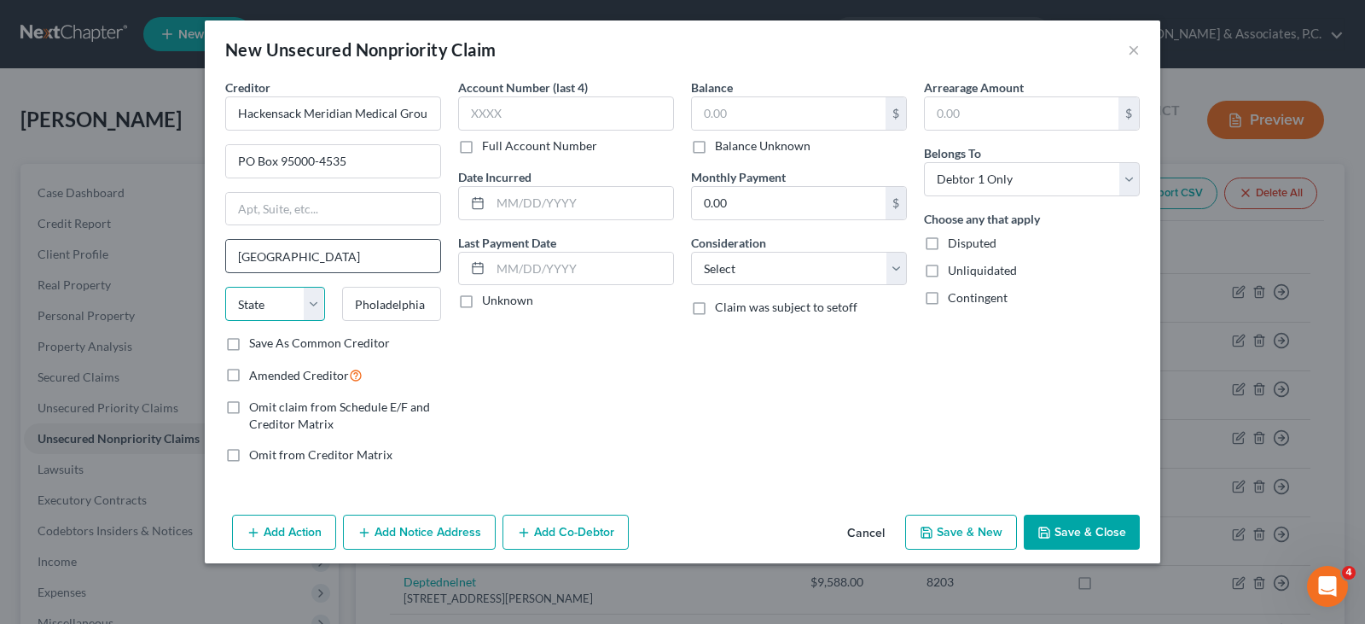
select select "39"
type input "19195-4535"
click at [347, 193] on input "text" at bounding box center [333, 209] width 214 height 32
click at [569, 113] on input "text" at bounding box center [566, 113] width 216 height 34
type input "3778"
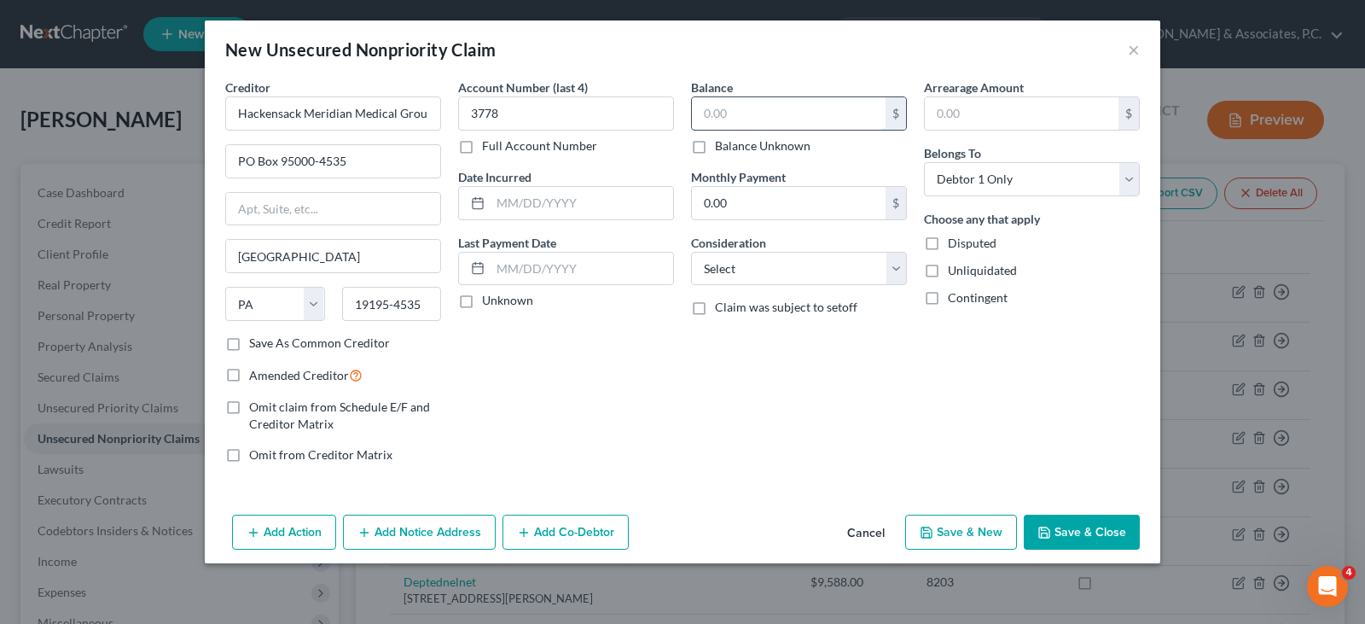
click at [736, 117] on input "text" at bounding box center [789, 113] width 194 height 32
type input "650.00"
click at [718, 267] on select "Select Cable / Satellite Services Collection Agency Credit Card Debt Debt Couns…" at bounding box center [799, 269] width 216 height 34
select select "9"
click at [691, 252] on select "Select Cable / Satellite Services Collection Agency Credit Card Debt Debt Couns…" at bounding box center [799, 269] width 216 height 34
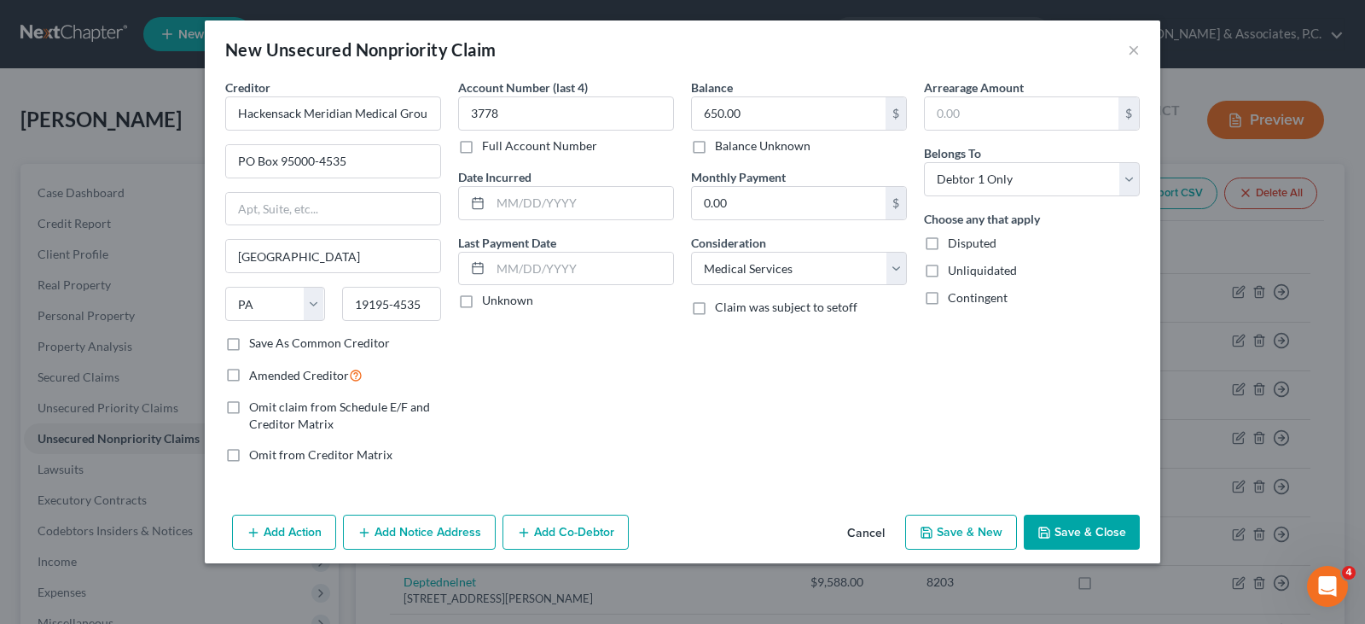
click at [249, 335] on label "Save As Common Creditor" at bounding box center [319, 342] width 141 height 17
click at [256, 335] on input "Save As Common Creditor" at bounding box center [261, 339] width 11 height 11
checkbox input "true"
click at [249, 372] on label "Amended Creditor" at bounding box center [305, 375] width 113 height 20
click at [256, 372] on input "Amended Creditor" at bounding box center [261, 370] width 11 height 11
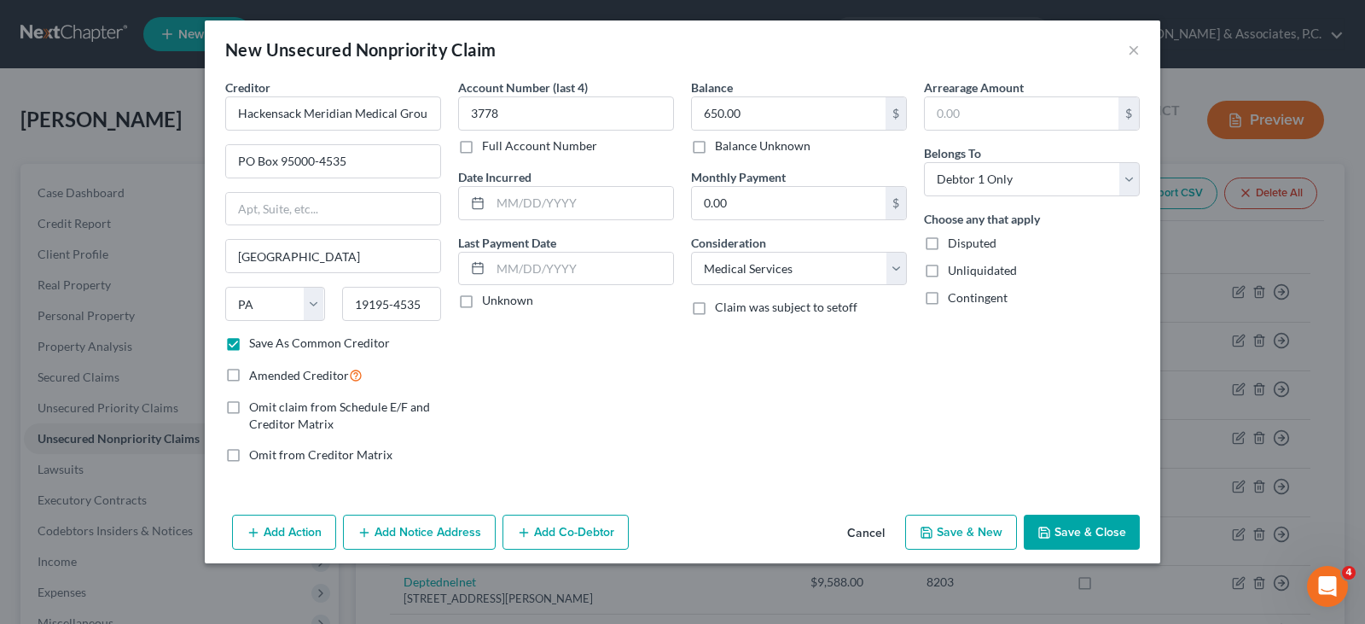
checkbox input "true"
click at [1108, 520] on button "Save & Close" at bounding box center [1082, 533] width 116 height 36
checkbox input "false"
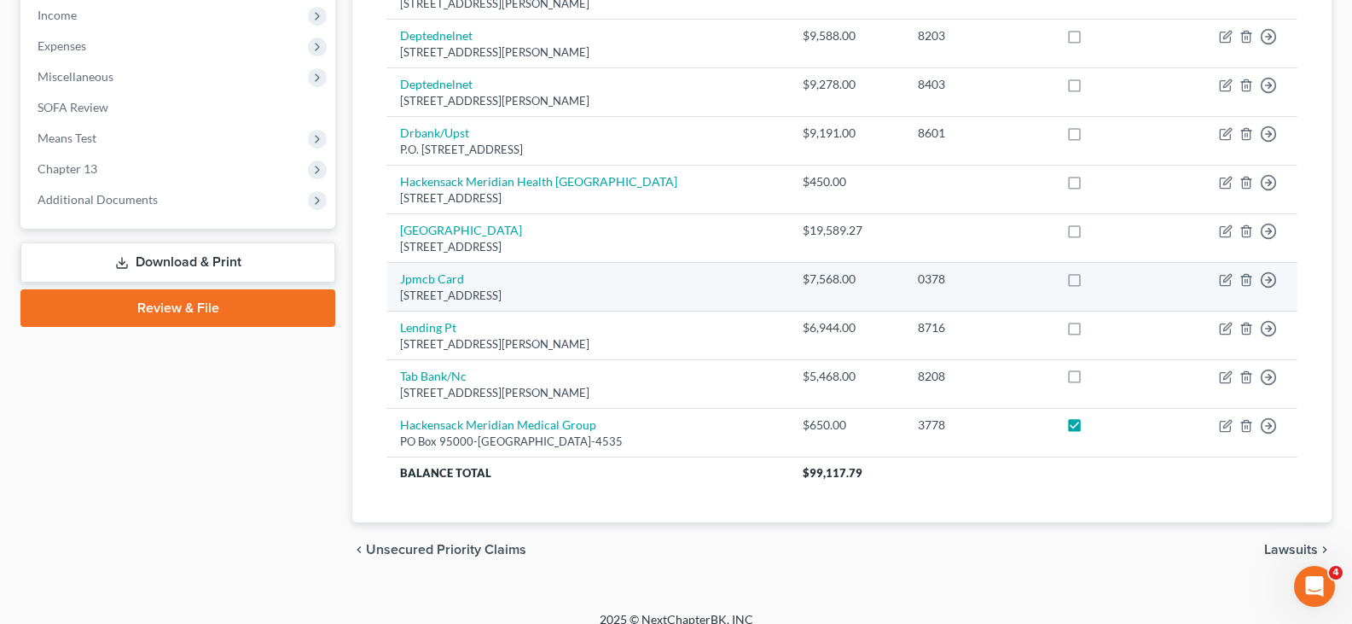
scroll to position [564, 0]
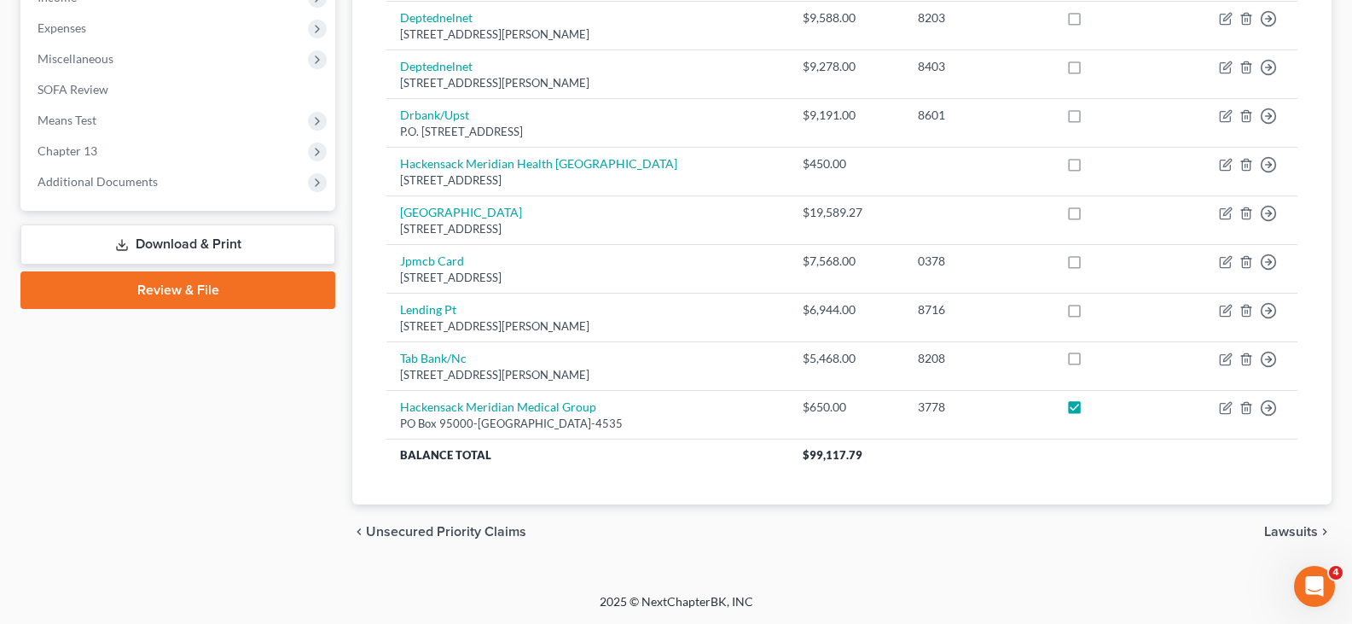
click at [152, 241] on link "Download & Print" at bounding box center [177, 244] width 315 height 40
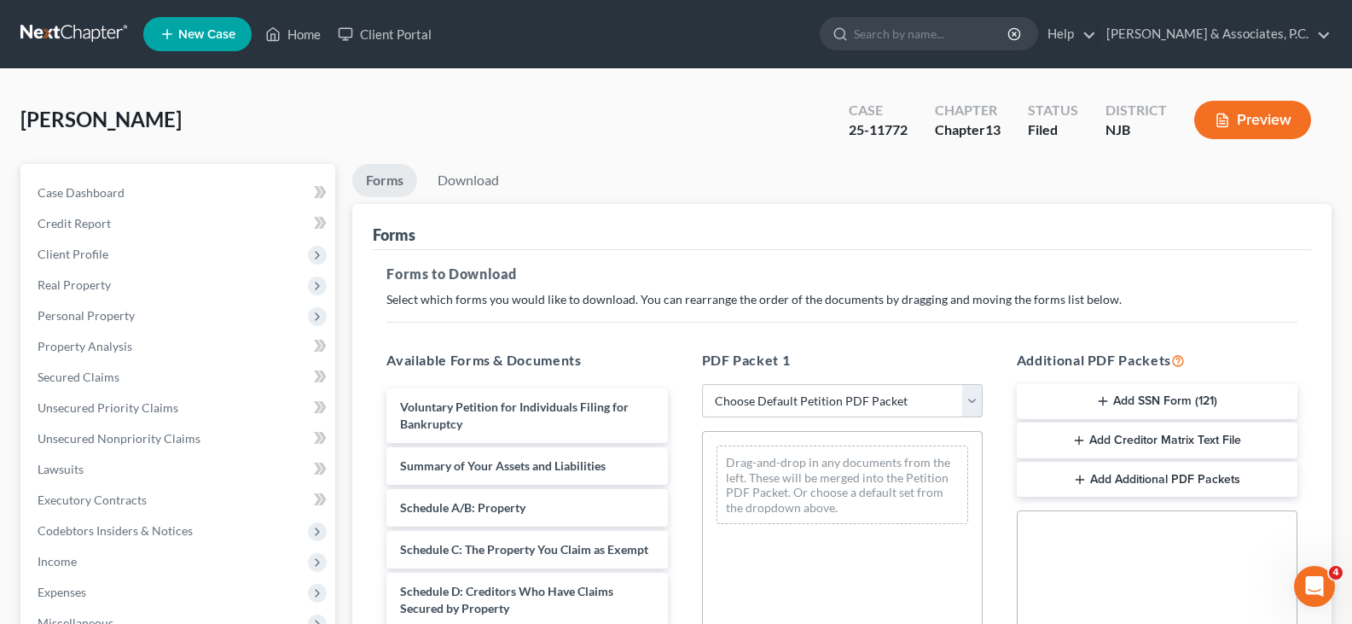
click at [975, 401] on select "Choose Default Petition PDF Packet Complete Bankruptcy Petition (all forms and …" at bounding box center [842, 401] width 281 height 34
select select "2"
click at [702, 384] on select "Choose Default Petition PDF Packet Complete Bankruptcy Petition (all forms and …" at bounding box center [842, 401] width 281 height 34
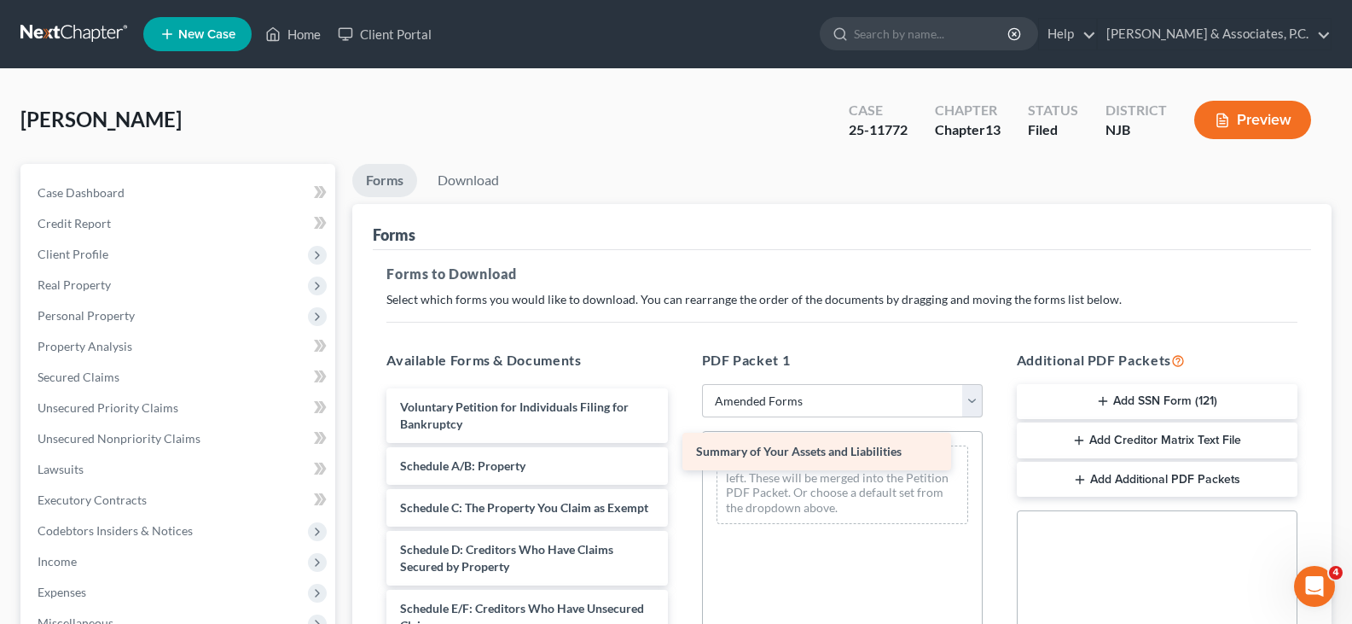
drag, startPoint x: 524, startPoint y: 464, endPoint x: 846, endPoint y: 441, distance: 323.4
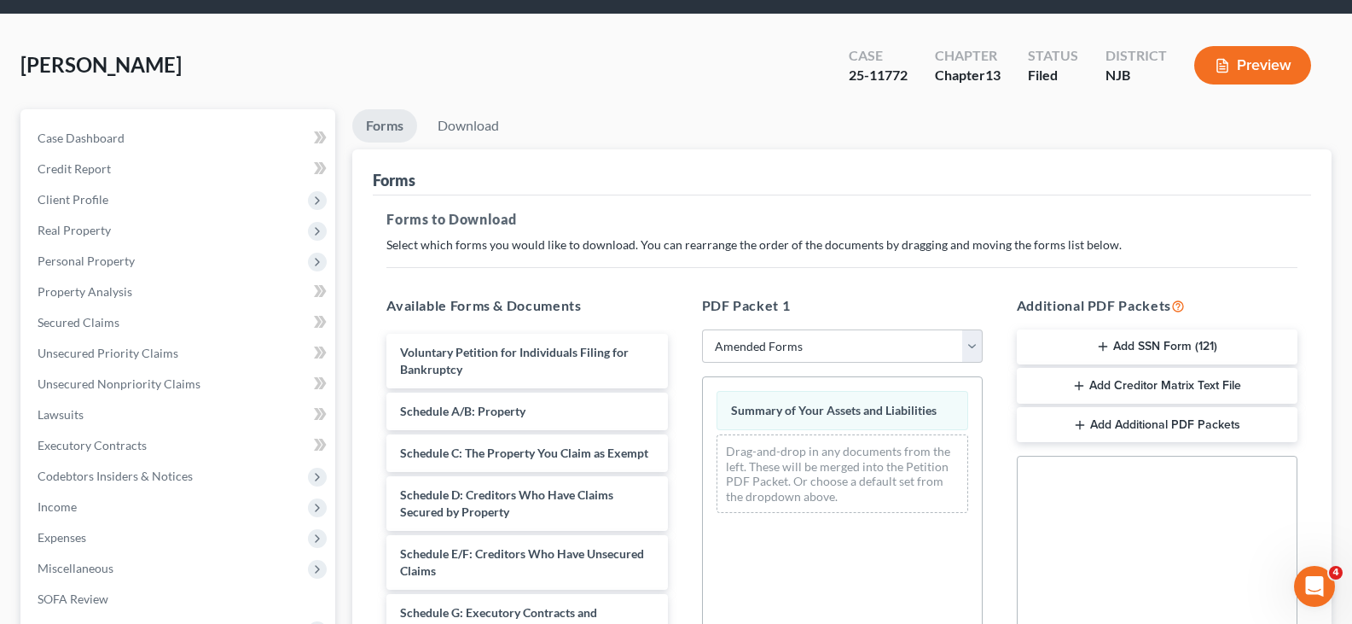
scroll to position [256, 0]
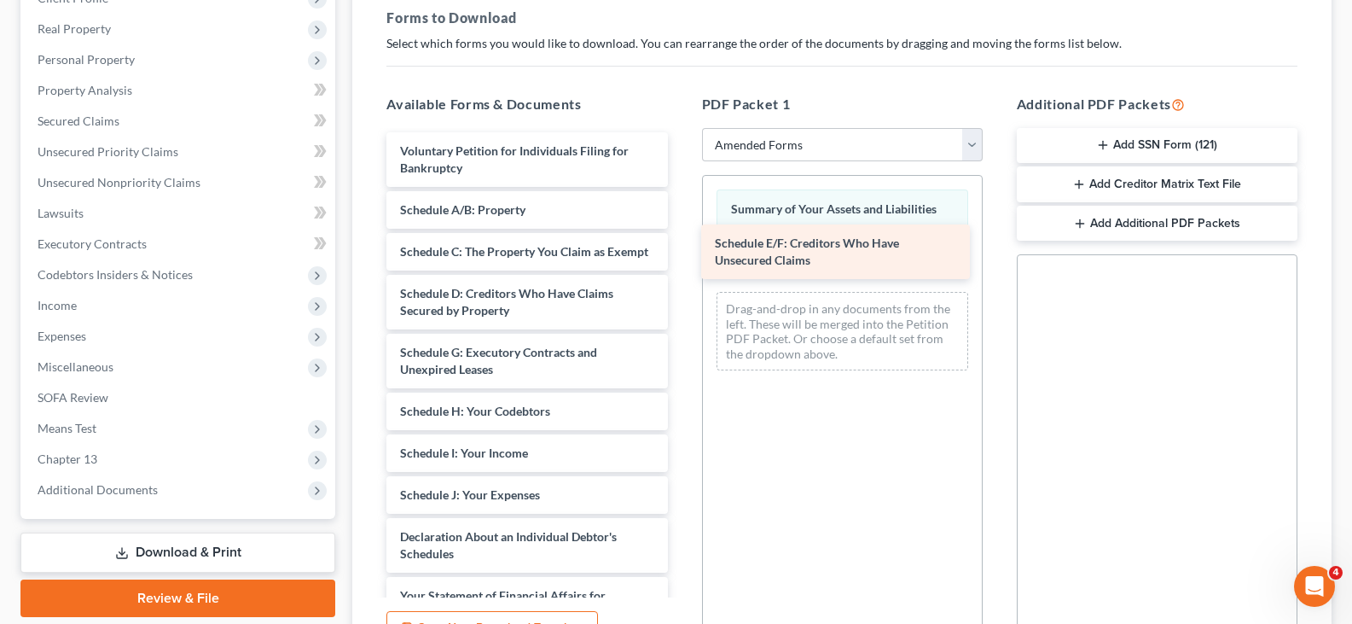
drag, startPoint x: 492, startPoint y: 382, endPoint x: 807, endPoint y: 256, distance: 339.2
click at [681, 256] on div "Schedule E/F: Creditors Who Have Unsecured Claims Voluntary Petition for Indivi…" at bounding box center [527, 503] width 308 height 742
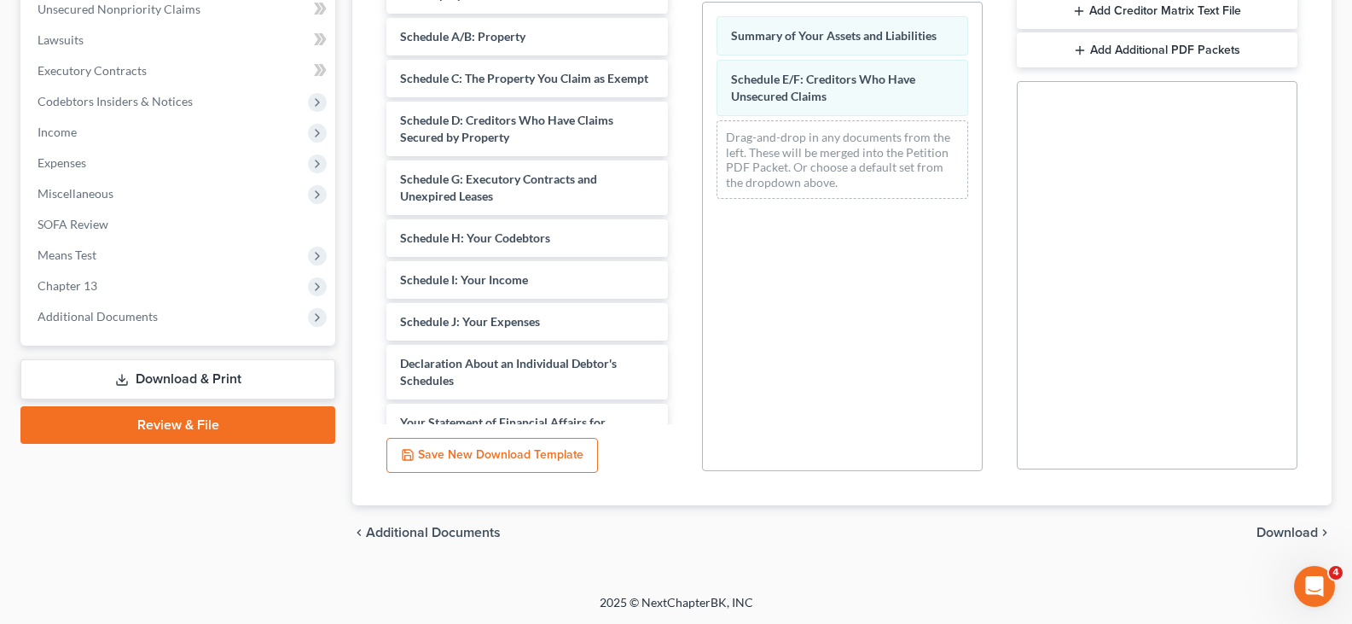
scroll to position [430, 0]
click at [1281, 534] on span "Download" at bounding box center [1287, 532] width 61 height 14
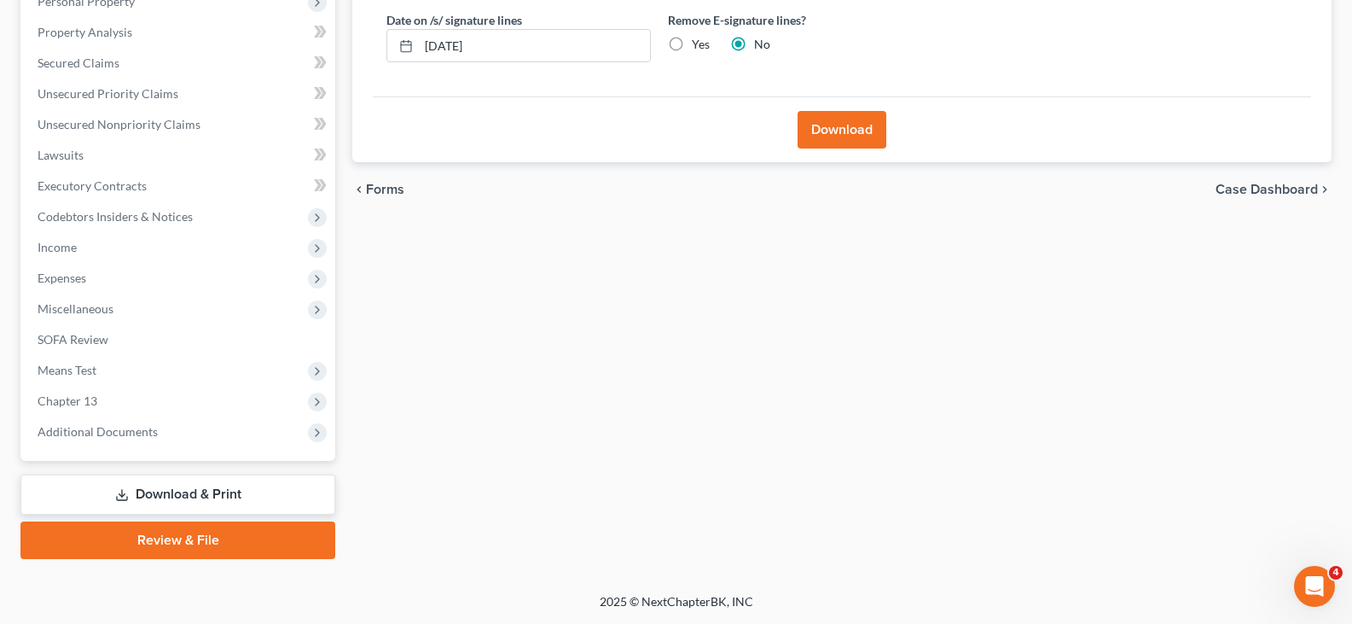
scroll to position [314, 0]
click at [692, 44] on label "Yes" at bounding box center [701, 44] width 18 height 17
click at [699, 44] on input "Yes" at bounding box center [704, 41] width 11 height 11
radio input "true"
radio input "false"
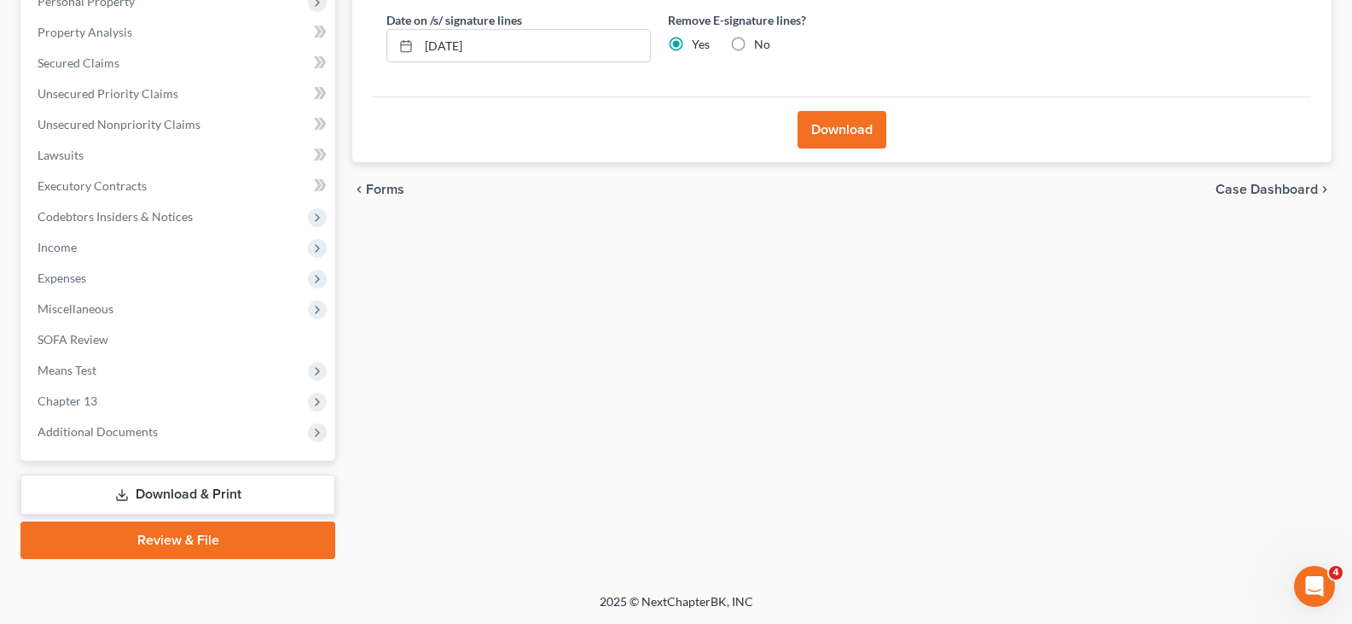
click at [842, 134] on button "Download" at bounding box center [842, 130] width 89 height 38
click at [834, 129] on body "Home New Case Client Portal [PERSON_NAME] & Associates, [PERSON_NAME]. [PERSON_…" at bounding box center [676, 155] width 1352 height 938
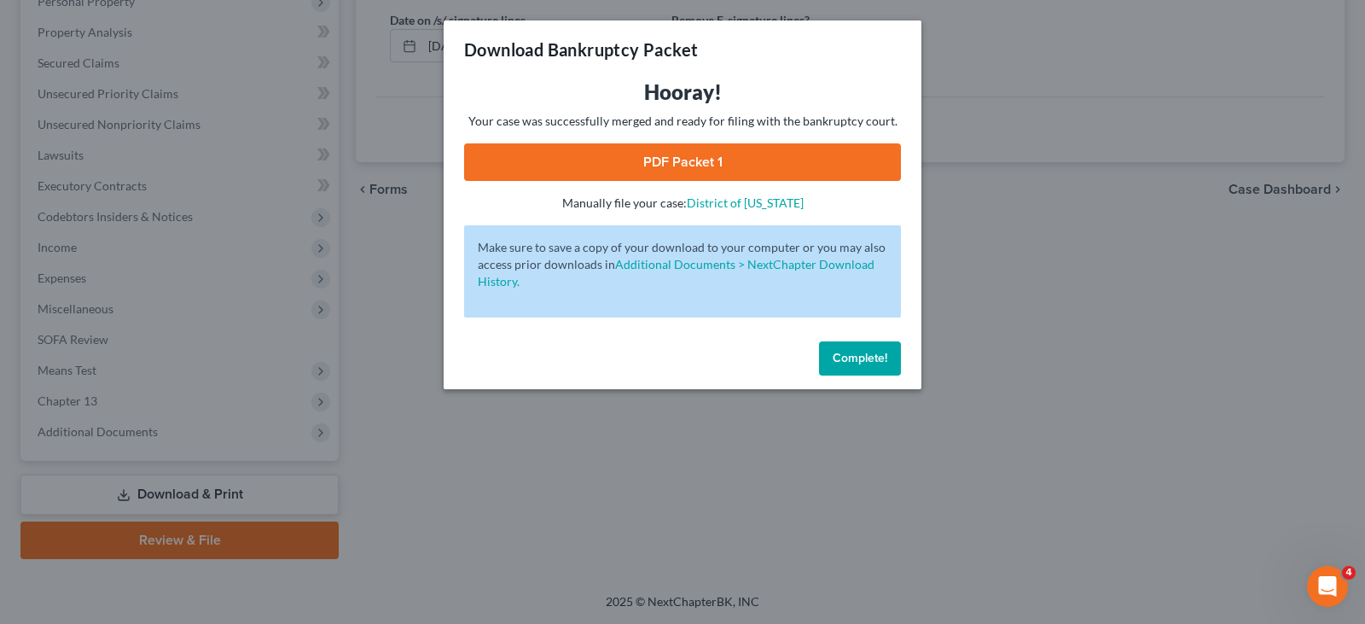
click at [687, 159] on link "PDF Packet 1" at bounding box center [682, 162] width 437 height 38
click at [875, 353] on span "Complete!" at bounding box center [860, 358] width 55 height 15
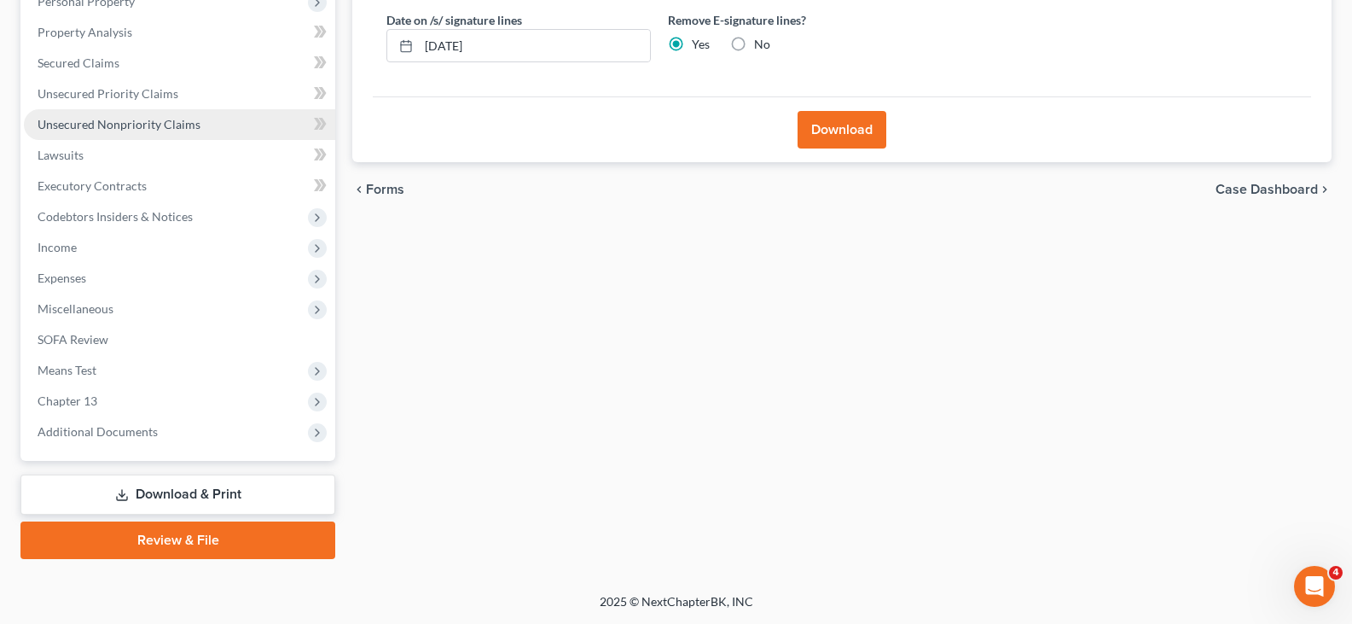
click at [101, 122] on span "Unsecured Nonpriority Claims" at bounding box center [119, 124] width 163 height 15
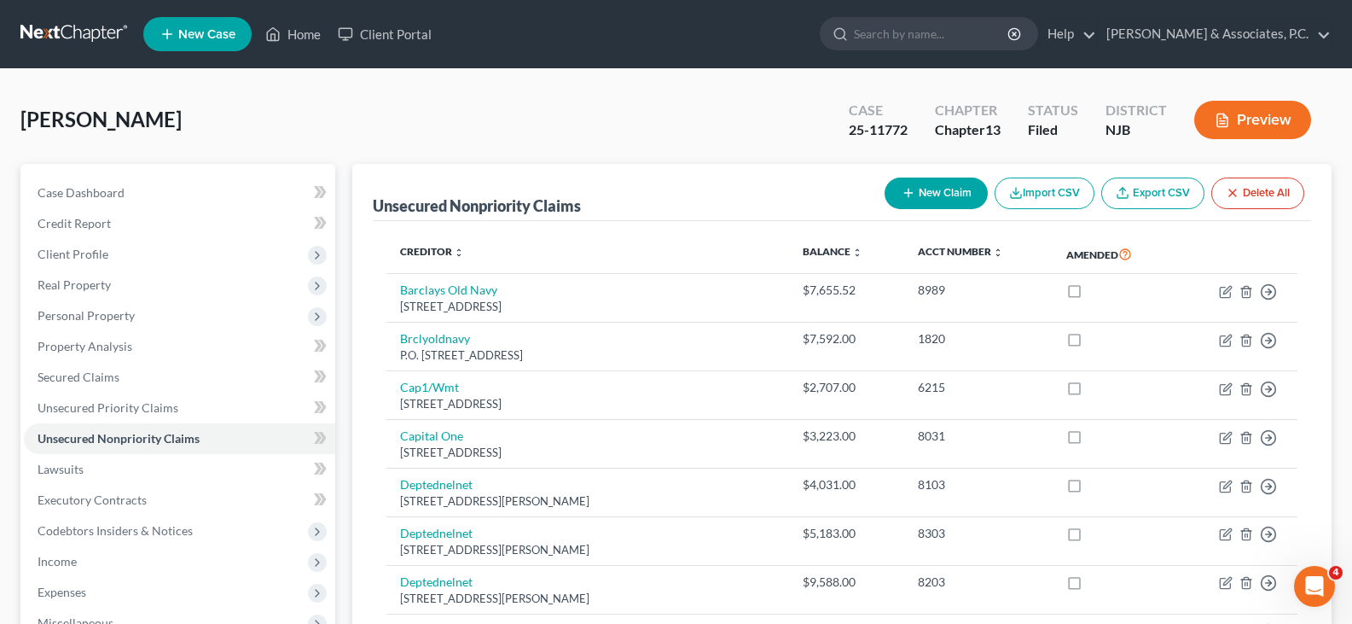
click at [907, 193] on line "button" at bounding box center [908, 193] width 8 height 0
select select "0"
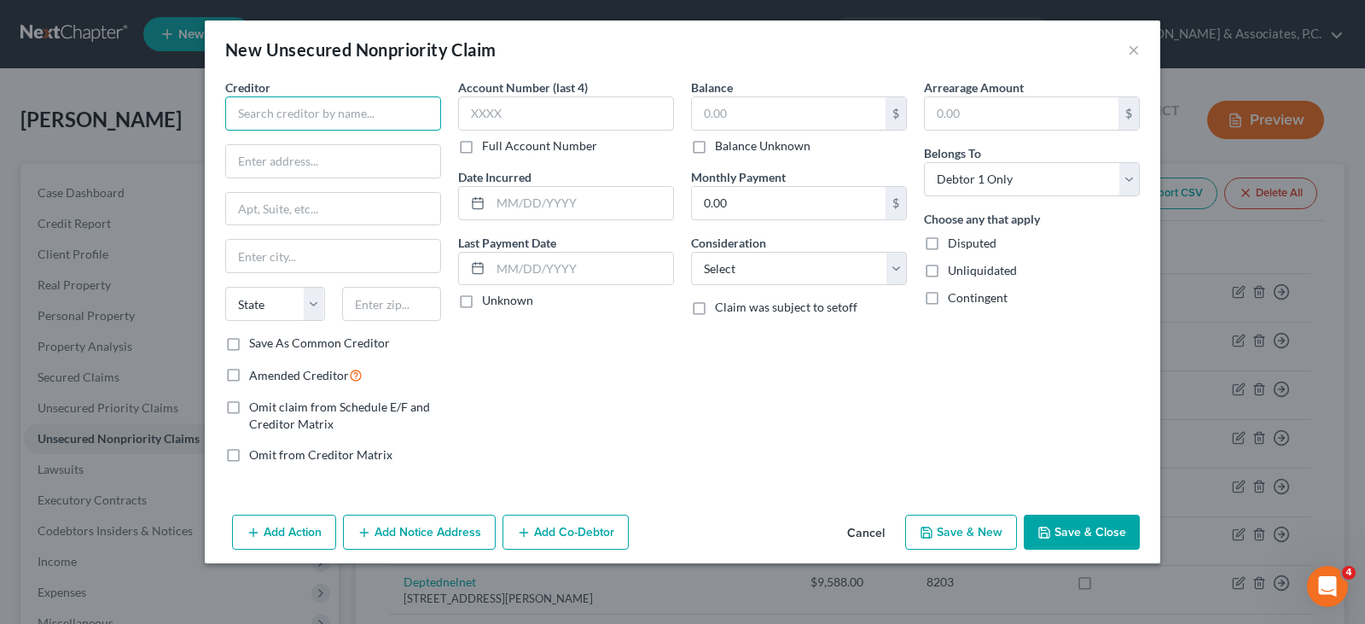
click at [324, 122] on input "text" at bounding box center [333, 113] width 216 height 34
type input "Hackensack Pathology Assoc, LLC"
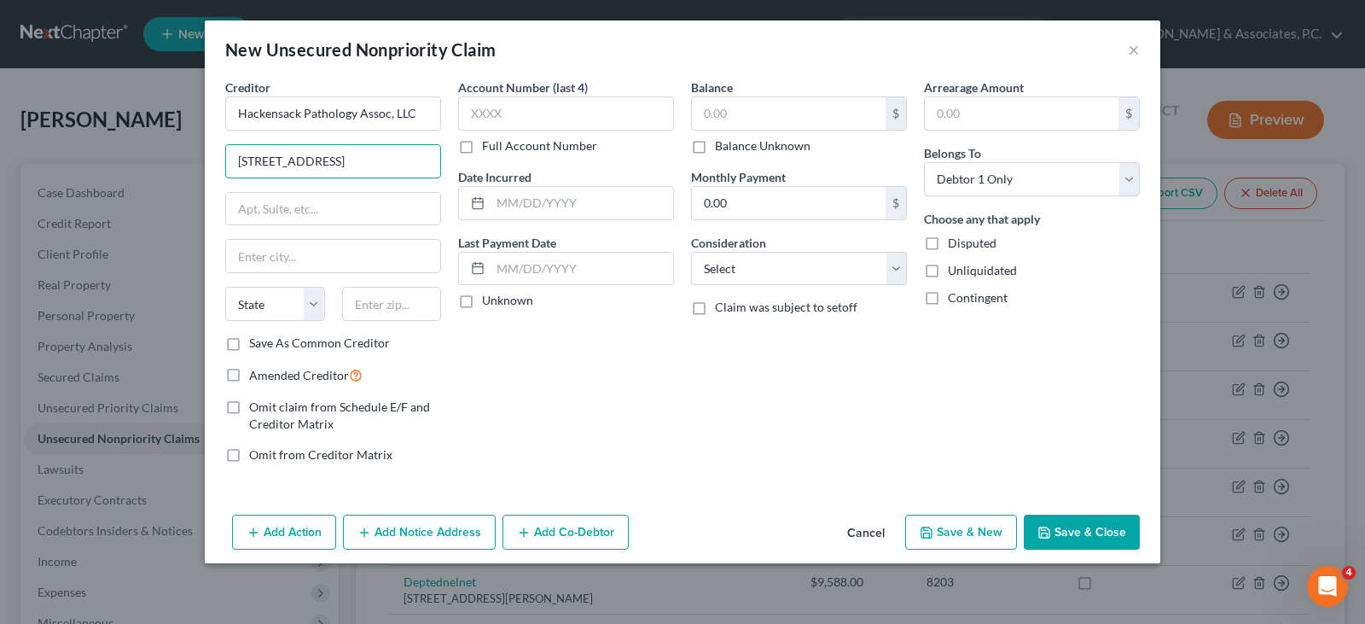
type input "[STREET_ADDRESS]"
type input "43614-1509"
click at [270, 248] on input "text" at bounding box center [333, 256] width 214 height 32
click at [268, 258] on input "text" at bounding box center [333, 256] width 214 height 32
click at [299, 331] on div "State [US_STATE] AK AR AZ CA CO CT DE DC [GEOGRAPHIC_DATA] [GEOGRAPHIC_DATA] GU…" at bounding box center [333, 311] width 233 height 48
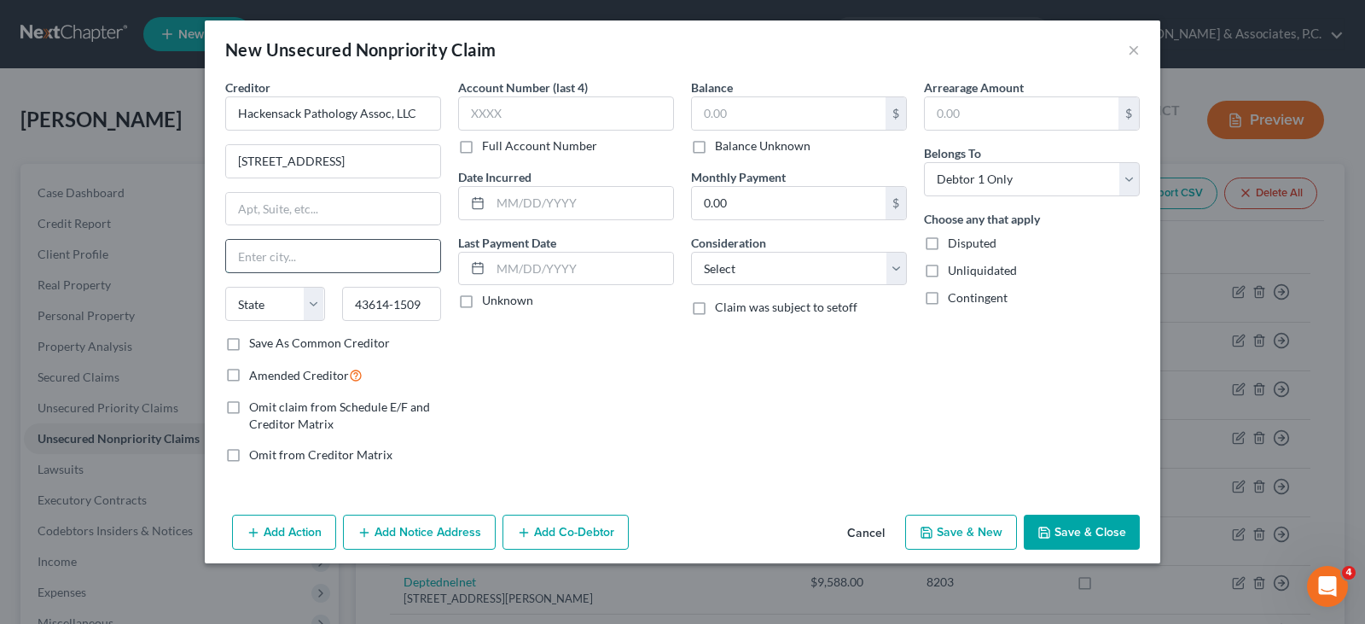
click at [270, 265] on input "text" at bounding box center [333, 256] width 214 height 32
type input "t"
type input "[GEOGRAPHIC_DATA]"
select select "36"
click at [527, 119] on input "text" at bounding box center [566, 113] width 216 height 34
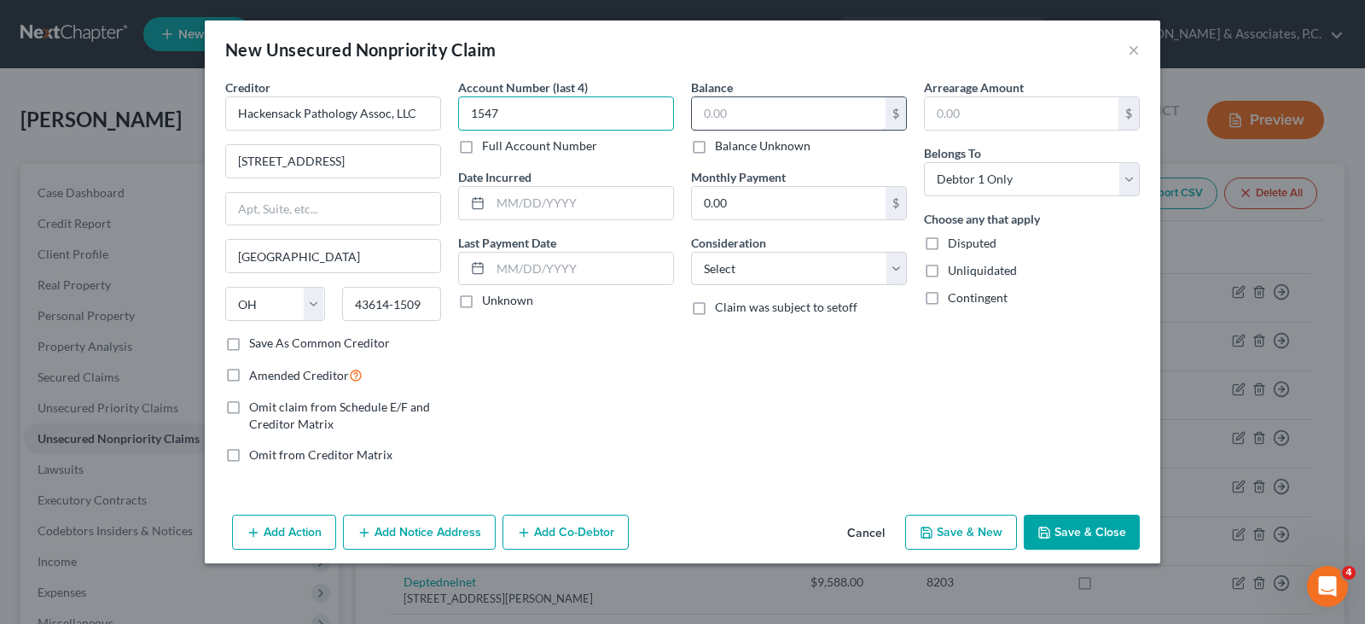
type input "1547"
click at [765, 107] on input "text" at bounding box center [789, 113] width 194 height 32
type input "520.00"
click at [249, 374] on label "Amended Creditor" at bounding box center [305, 375] width 113 height 20
click at [256, 374] on input "Amended Creditor" at bounding box center [261, 370] width 11 height 11
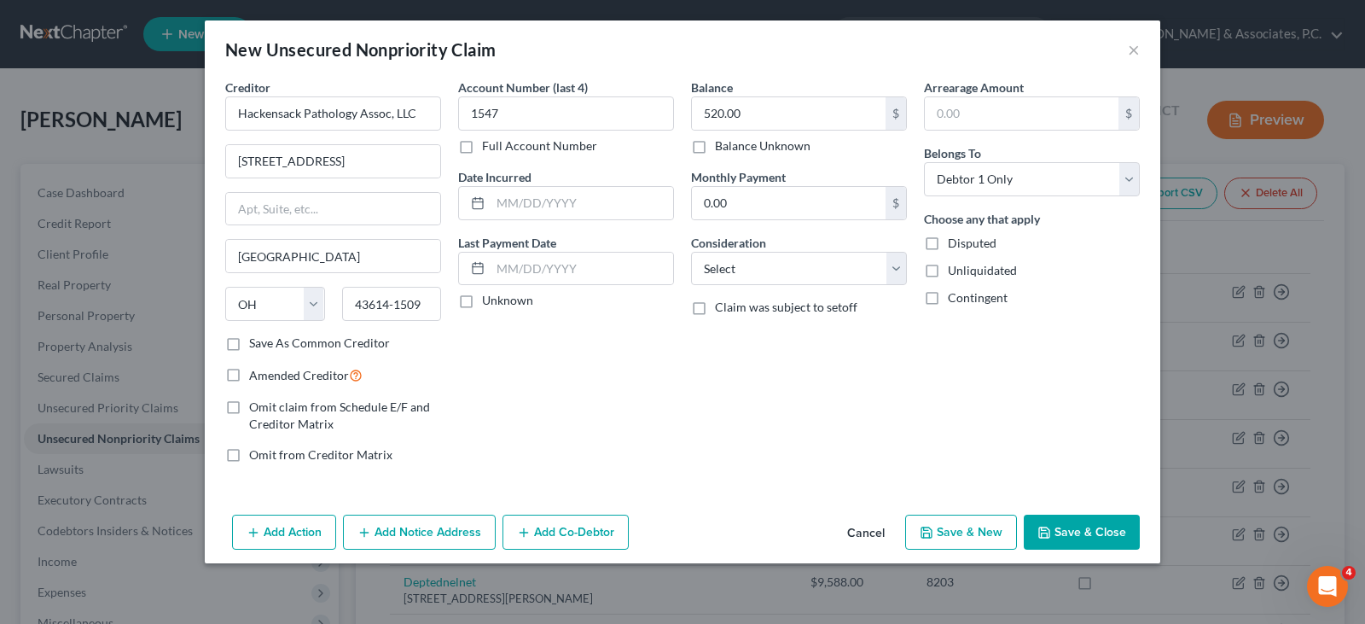
checkbox input "true"
click at [815, 271] on select "Select Cable / Satellite Services Collection Agency Credit Card Debt Debt Couns…" at bounding box center [799, 269] width 216 height 34
select select "9"
click at [691, 252] on select "Select Cable / Satellite Services Collection Agency Credit Card Debt Debt Couns…" at bounding box center [799, 269] width 216 height 34
click at [786, 393] on div "Balance 520.00 $ Balance Unknown Balance Undetermined 520.00 $ Balance Unknown …" at bounding box center [799, 278] width 233 height 398
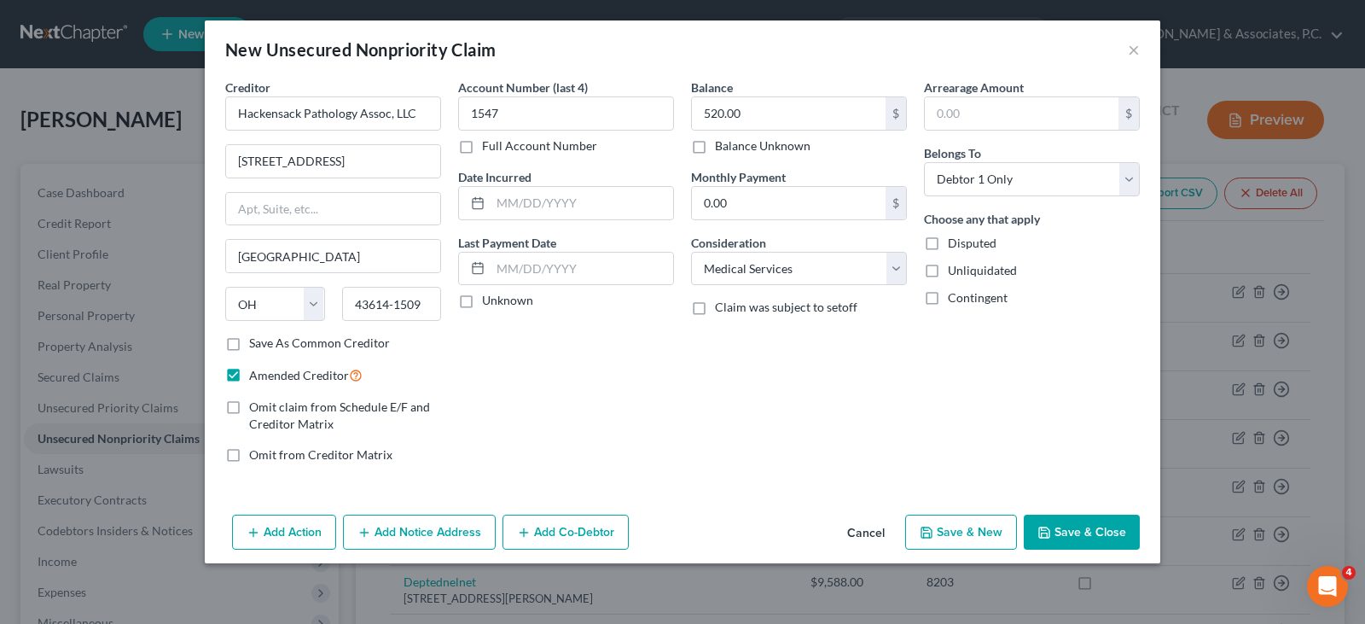
click at [1079, 526] on button "Save & Close" at bounding box center [1082, 533] width 116 height 36
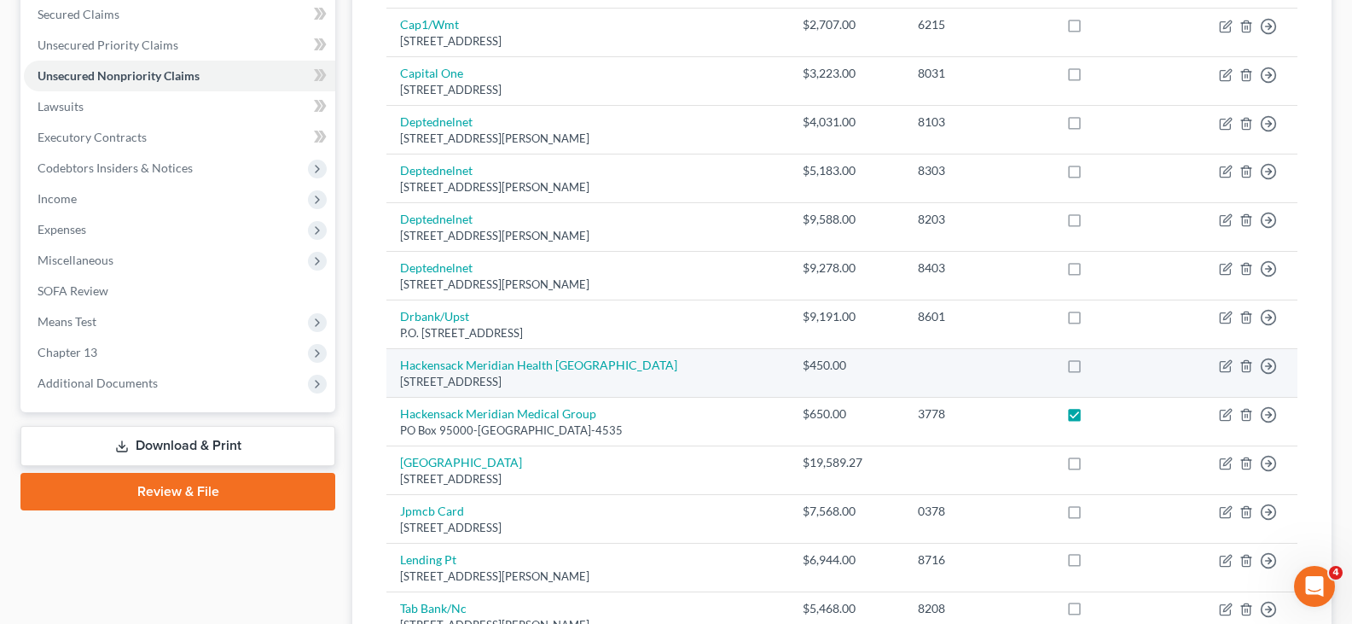
scroll to position [597, 0]
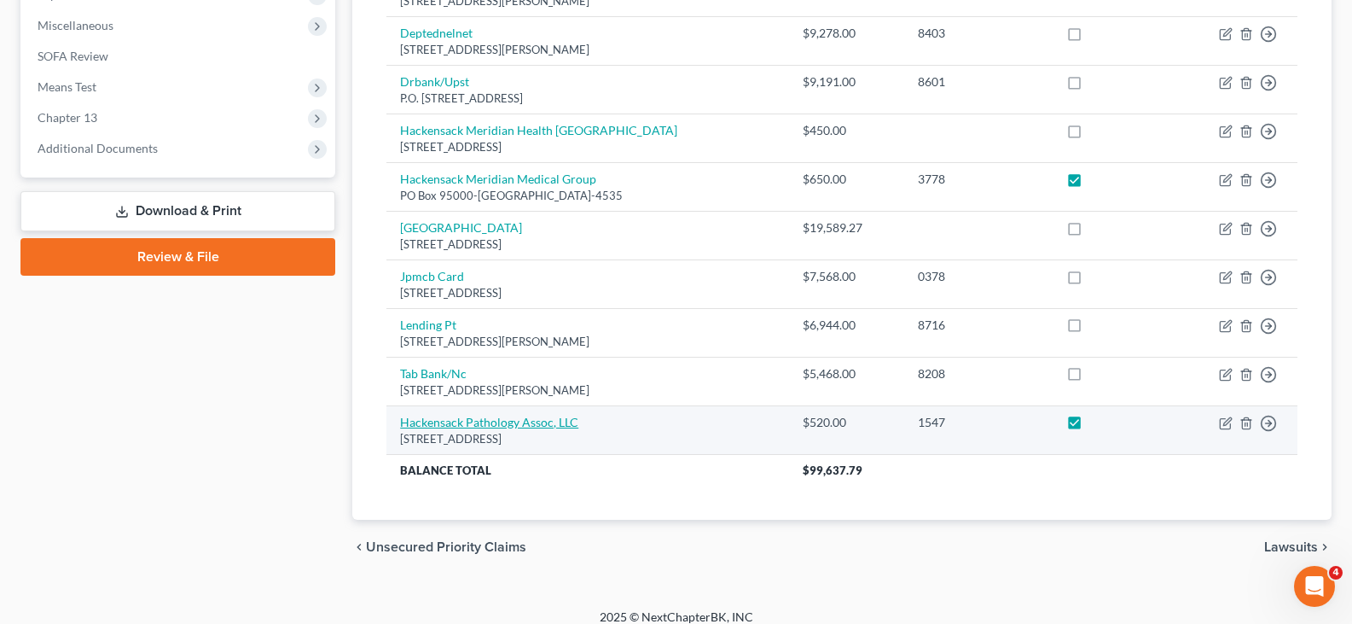
click at [475, 422] on link "Hackensack Pathology Assoc, LLC" at bounding box center [489, 422] width 178 height 15
select select "36"
select select "9"
select select "0"
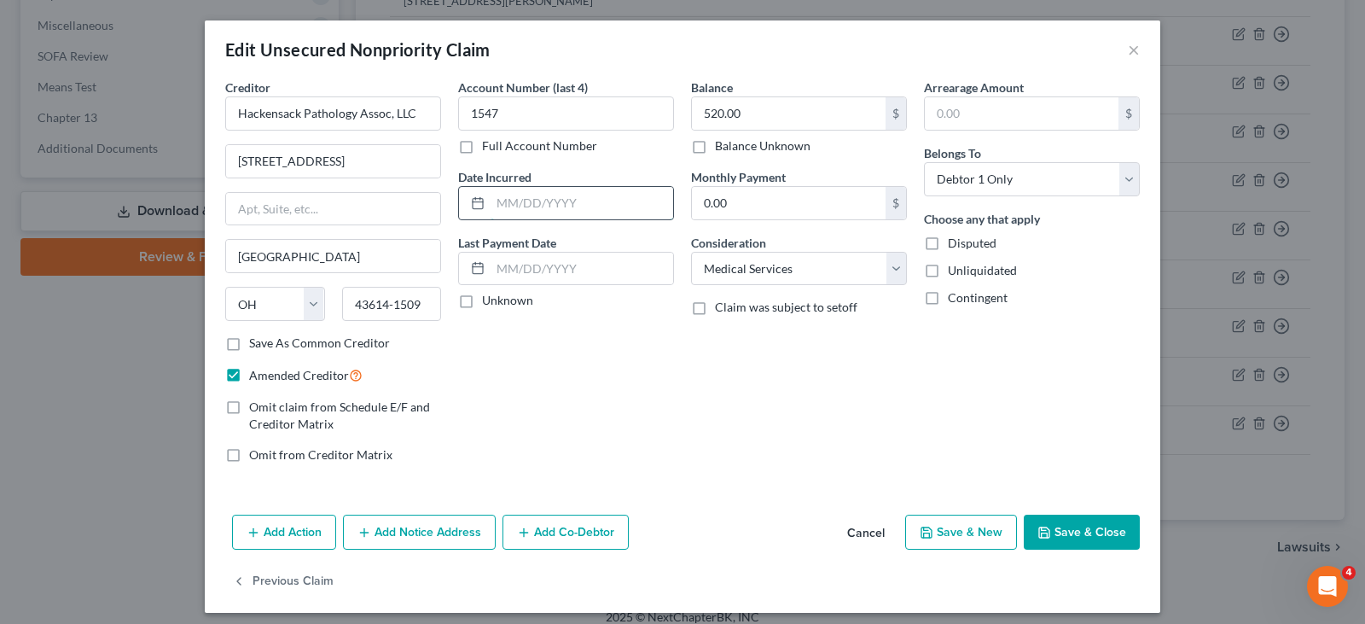
click at [516, 198] on input "text" at bounding box center [582, 203] width 183 height 32
type input "[DATE]"
click at [660, 465] on div "Account Number (last 4) 1547 Full Account Number Date Incurred [DATE] Last Paym…" at bounding box center [566, 278] width 233 height 398
click at [1086, 513] on div "Add Action Add Notice Address Add Co-Debtor Cancel Save & New Save & Close" at bounding box center [683, 536] width 956 height 56
click at [1079, 532] on button "Save & Close" at bounding box center [1082, 533] width 116 height 36
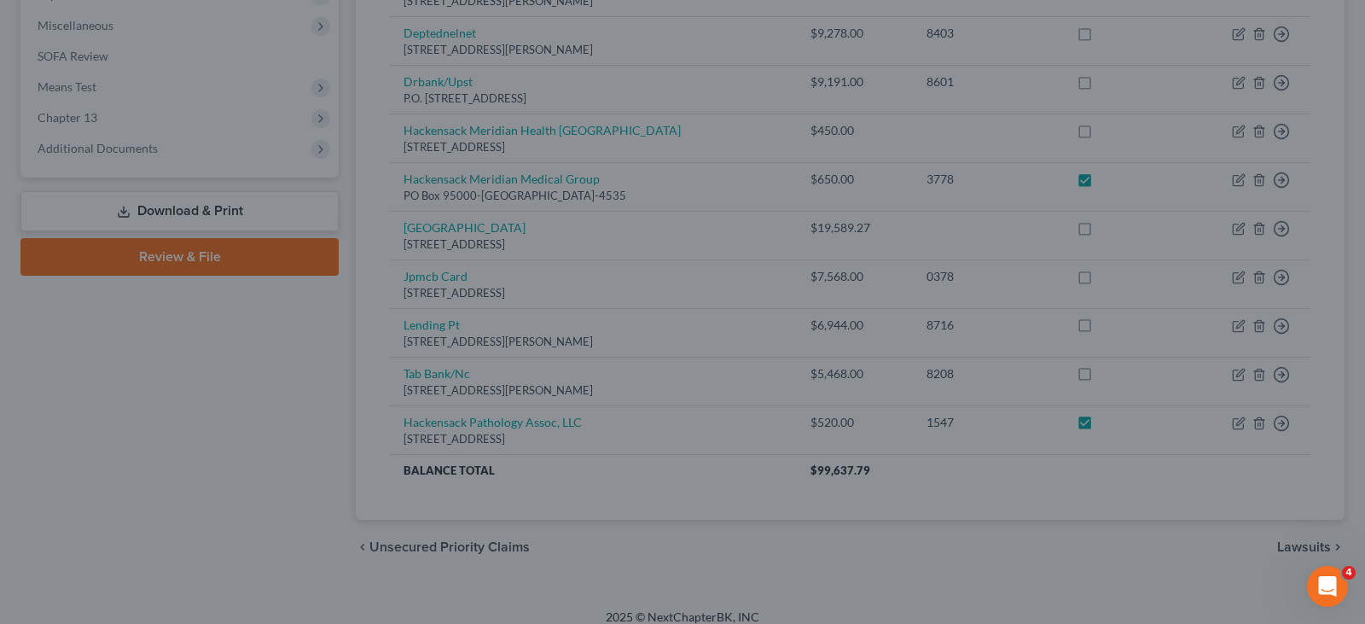
type input "0"
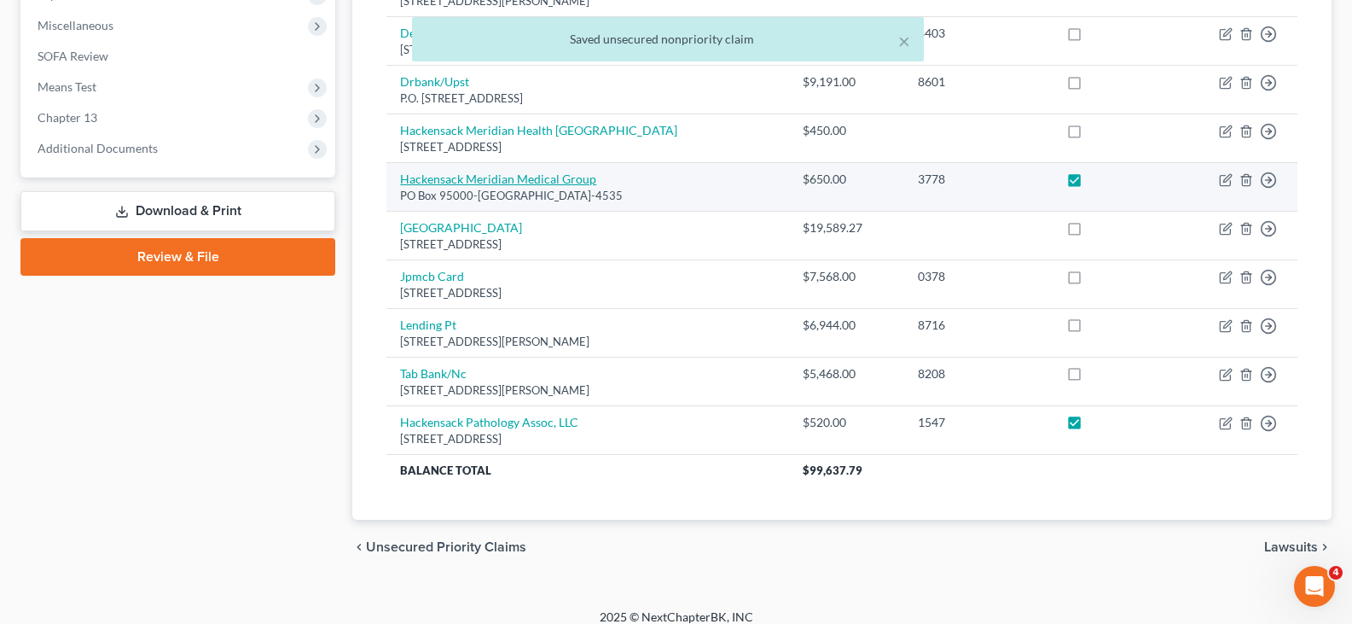
click at [497, 180] on link "Hackensack Meridian Medical Group" at bounding box center [498, 179] width 196 height 15
select select "39"
select select "9"
select select "0"
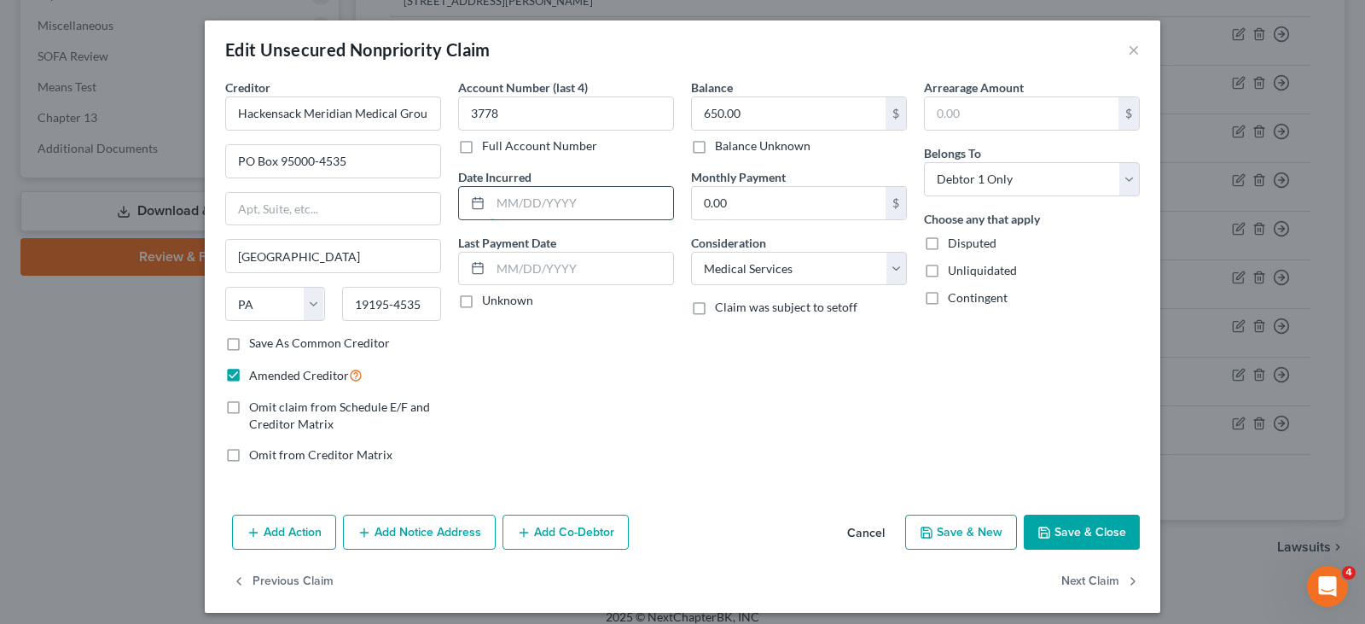
click at [513, 196] on input "text" at bounding box center [582, 203] width 183 height 32
type input "[DATE]"
drag, startPoint x: 1090, startPoint y: 532, endPoint x: 974, endPoint y: 466, distance: 132.6
click at [1089, 530] on button "Save & Close" at bounding box center [1082, 533] width 116 height 36
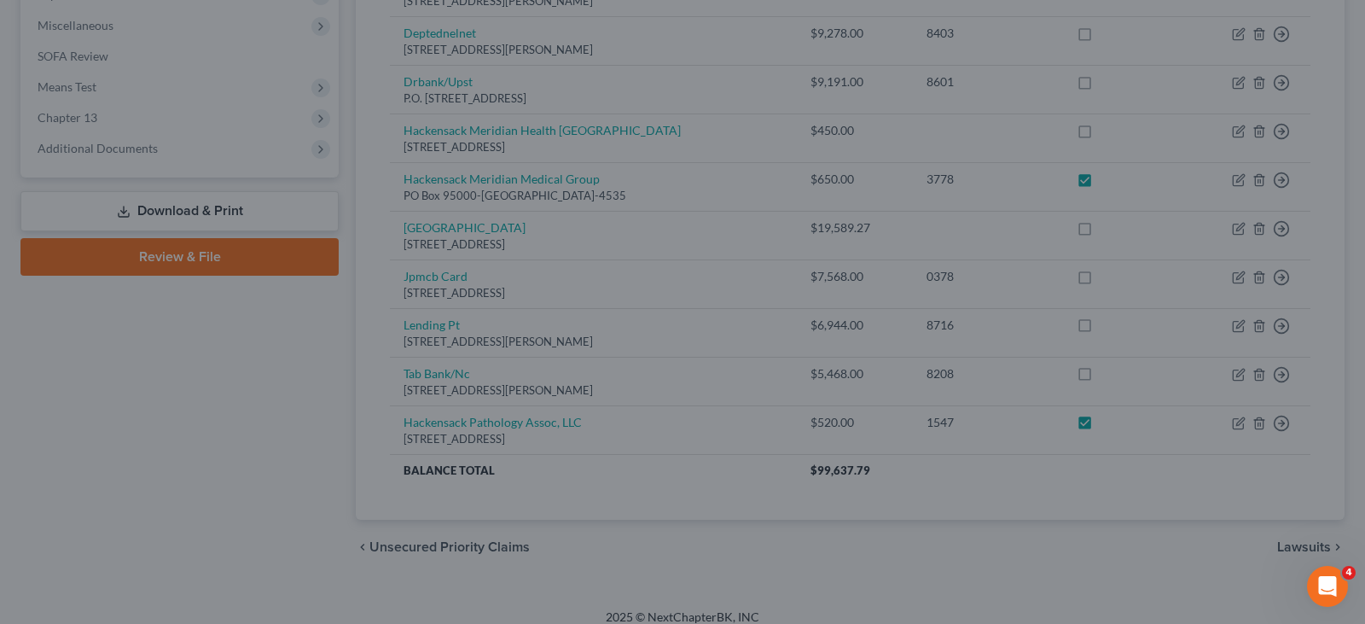
type input "0"
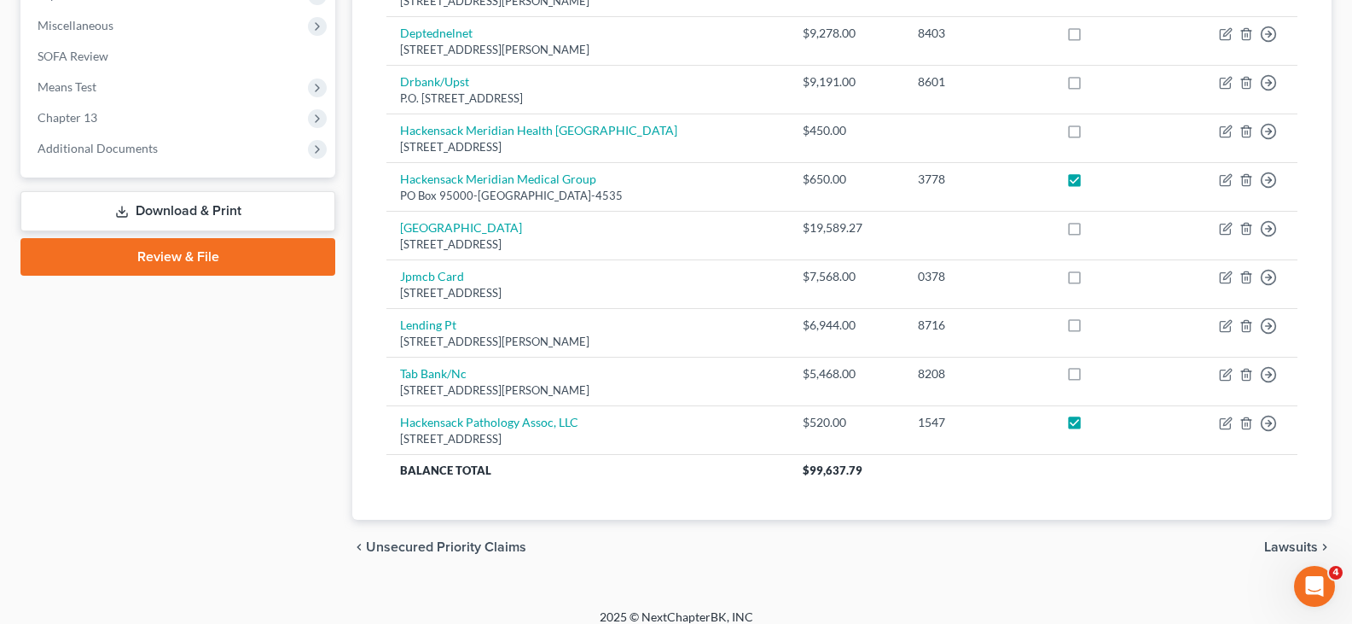
click at [152, 212] on link "Download & Print" at bounding box center [177, 211] width 315 height 40
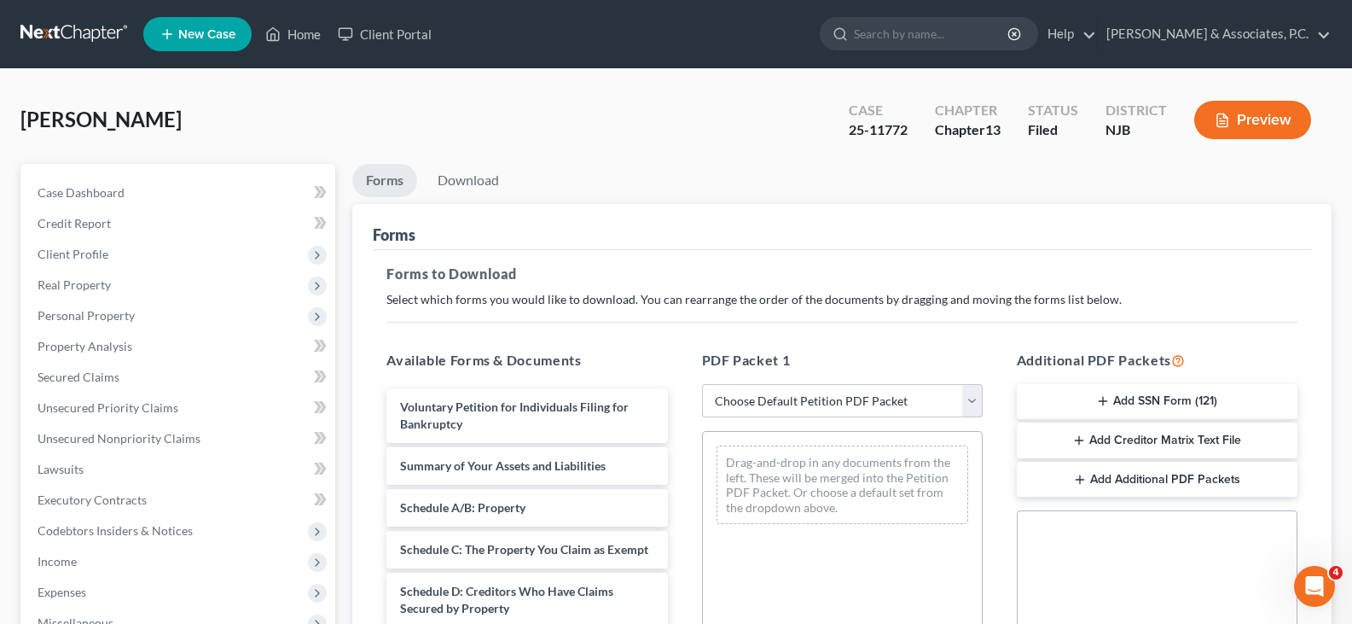
click at [965, 399] on select "Choose Default Petition PDF Packet Complete Bankruptcy Petition (all forms and …" at bounding box center [842, 401] width 281 height 34
select select "2"
click at [702, 384] on select "Choose Default Petition PDF Packet Complete Bankruptcy Petition (all forms and …" at bounding box center [842, 401] width 281 height 34
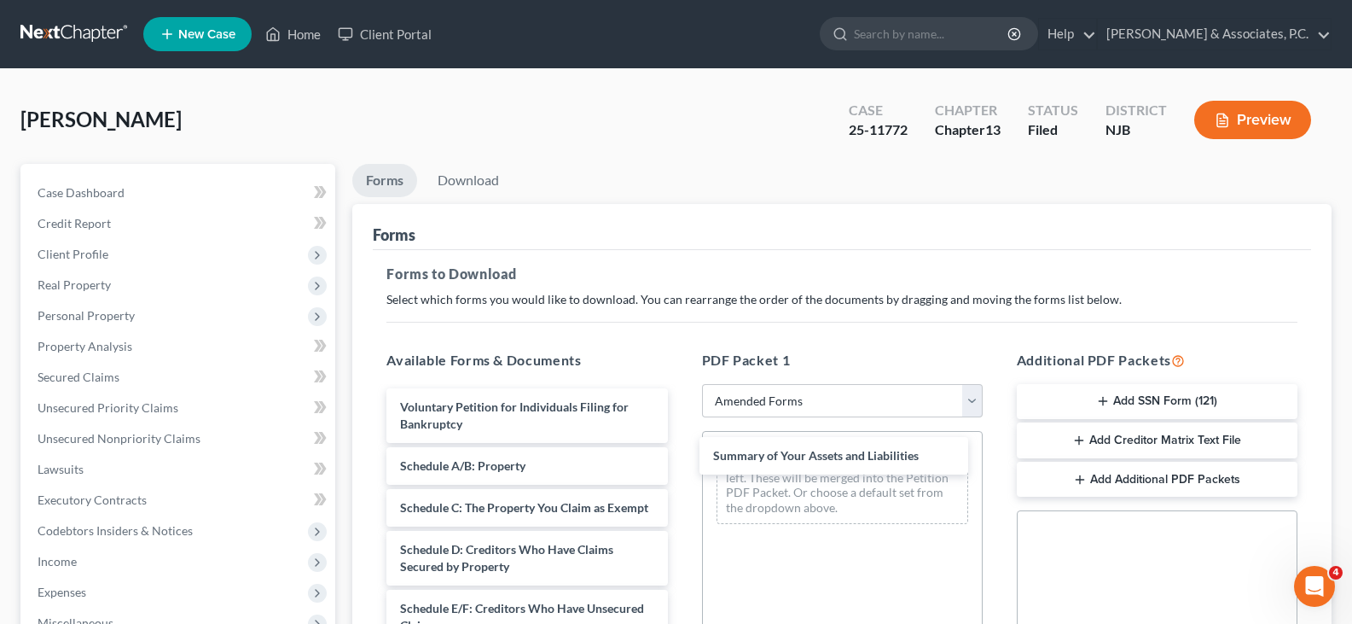
drag, startPoint x: 485, startPoint y: 459, endPoint x: 706, endPoint y: 418, distance: 224.8
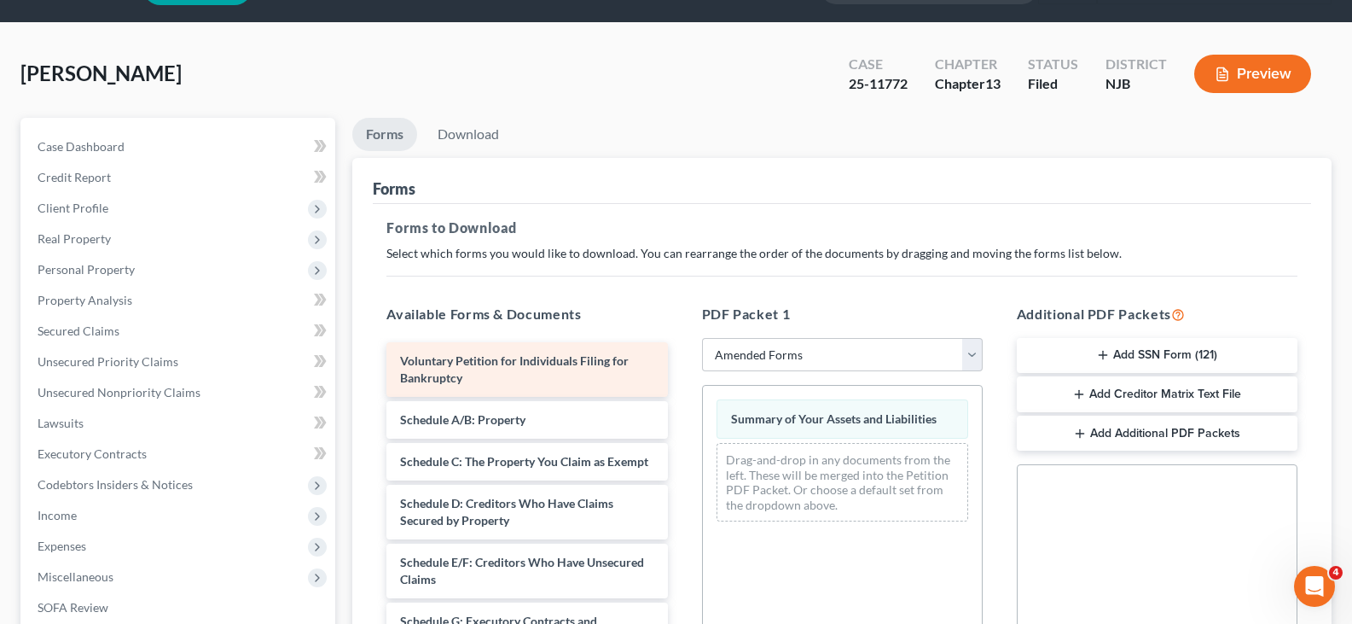
scroll to position [171, 0]
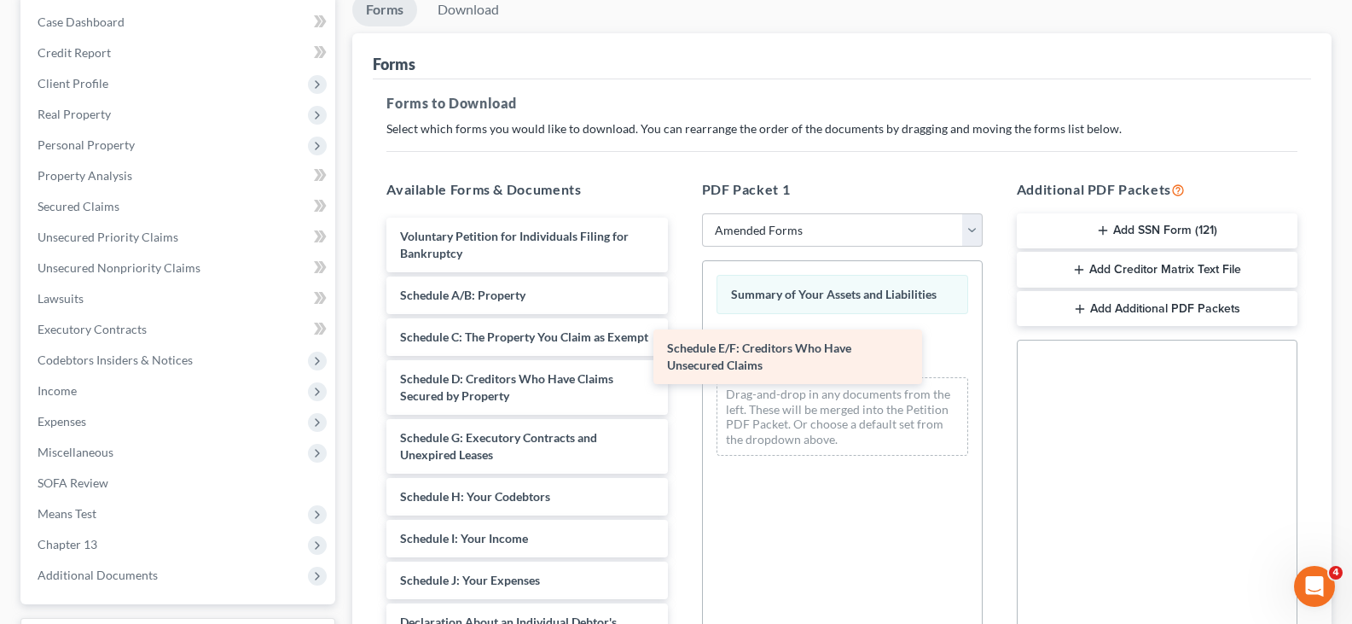
drag, startPoint x: 482, startPoint y: 459, endPoint x: 770, endPoint y: 335, distance: 313.0
click at [681, 335] on div "Schedule E/F: Creditors Who Have Unsecured Claims Voluntary Petition for Indivi…" at bounding box center [527, 589] width 308 height 742
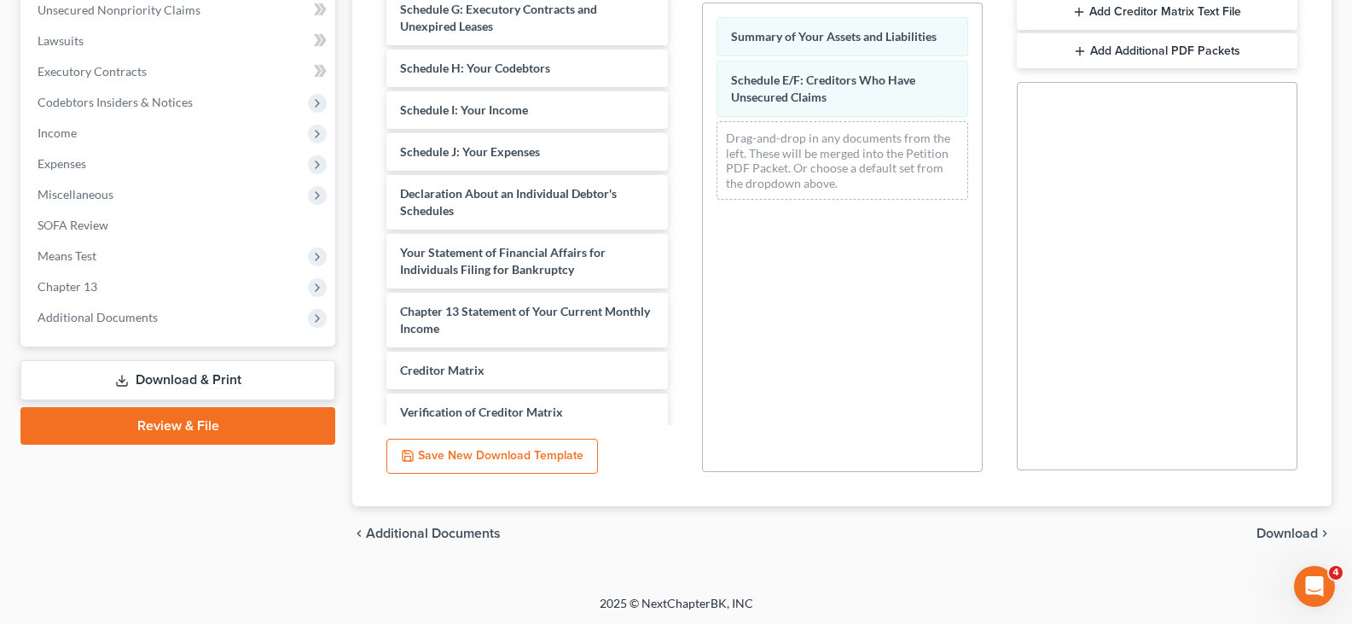
scroll to position [430, 0]
click at [1269, 528] on span "Download" at bounding box center [1287, 532] width 61 height 14
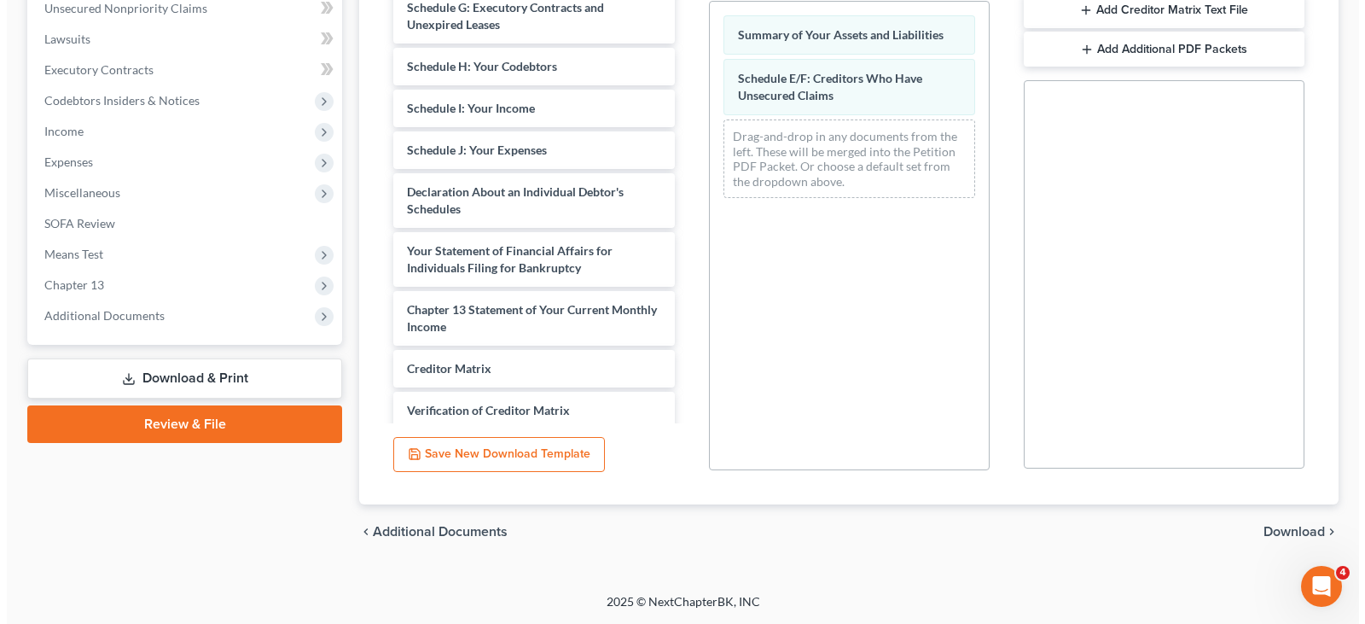
scroll to position [314, 0]
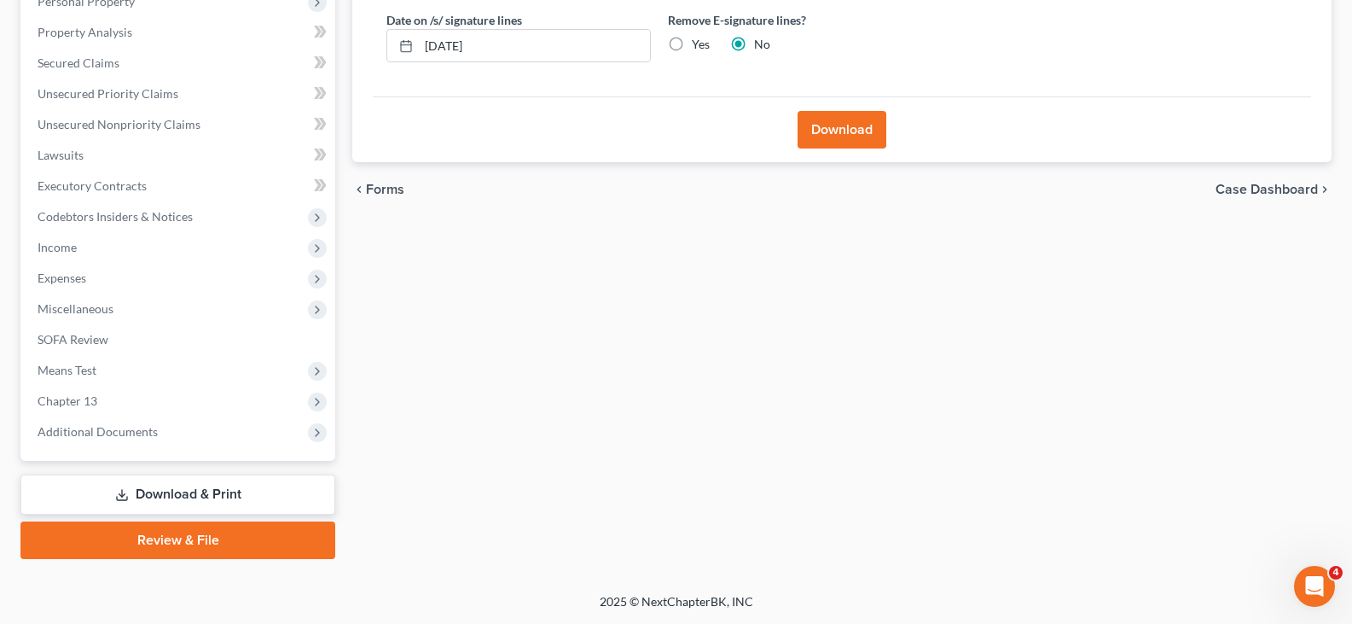
click at [692, 40] on label "Yes" at bounding box center [701, 44] width 18 height 17
click at [699, 40] on input "Yes" at bounding box center [704, 41] width 11 height 11
radio input "true"
radio input "false"
click at [842, 143] on button "Download" at bounding box center [842, 130] width 89 height 38
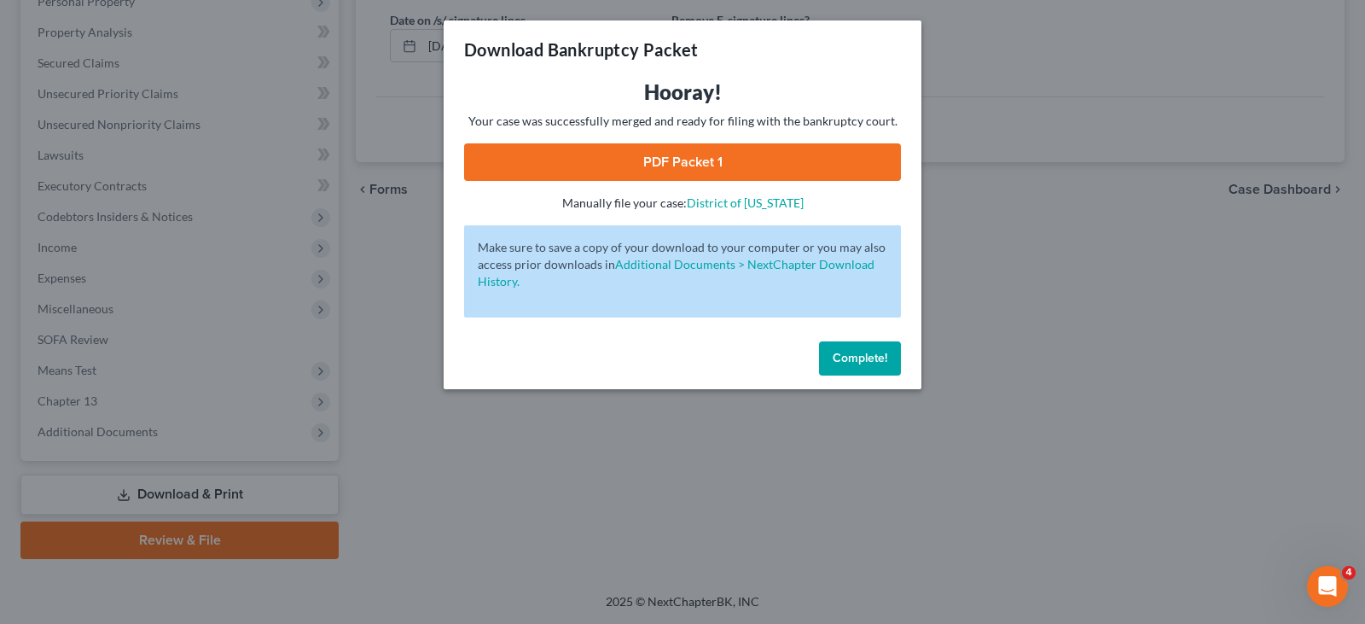
click at [654, 154] on link "PDF Packet 1" at bounding box center [682, 162] width 437 height 38
